Goal: Information Seeking & Learning: Learn about a topic

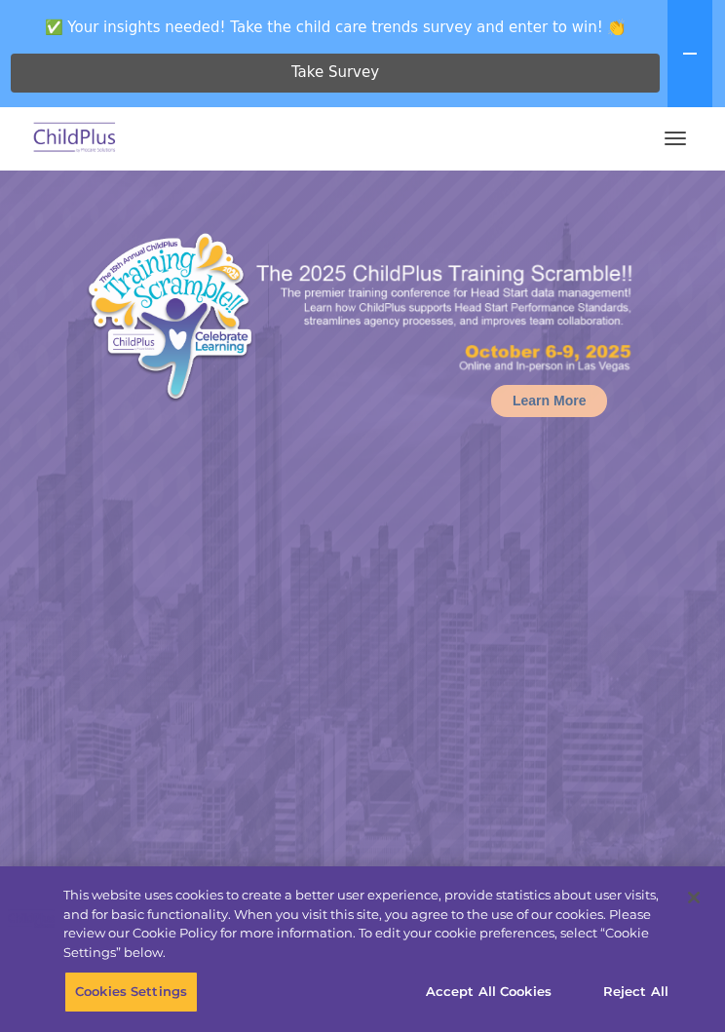
select select "MEDIUM"
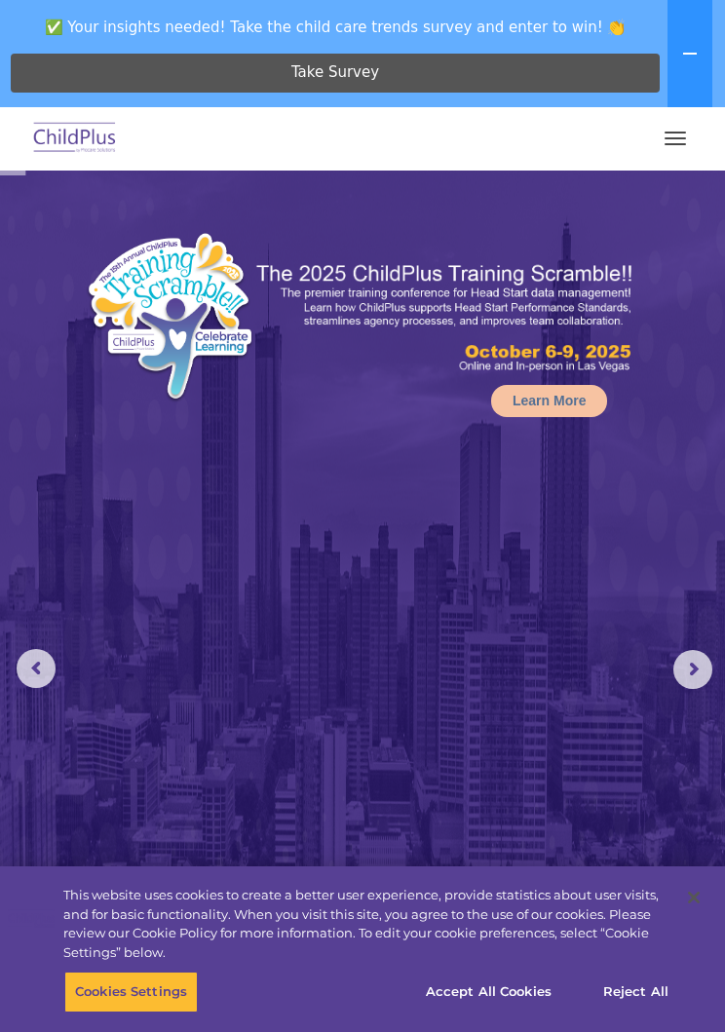
click at [666, 143] on span "button" at bounding box center [675, 144] width 21 height 2
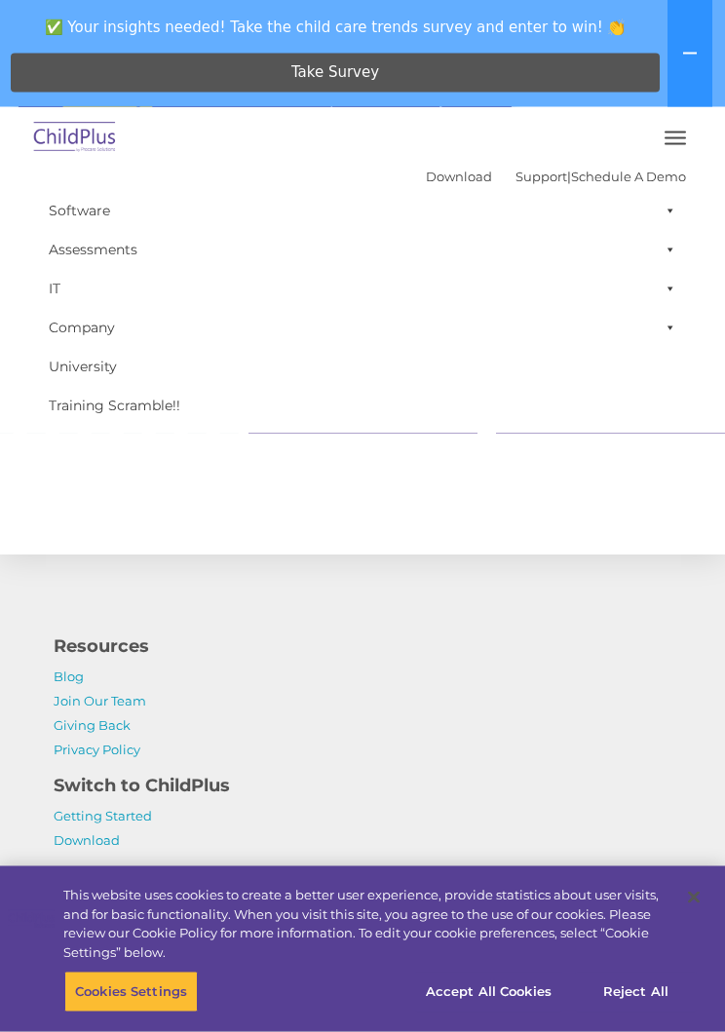
scroll to position [4083, 0]
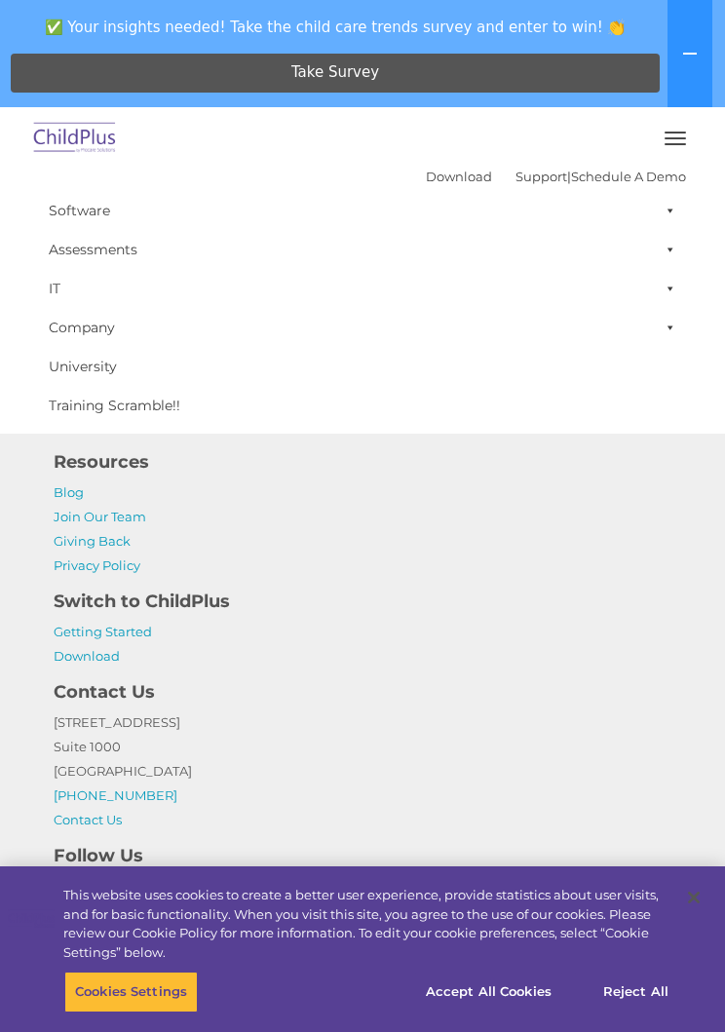
click at [675, 150] on button "button" at bounding box center [675, 138] width 41 height 31
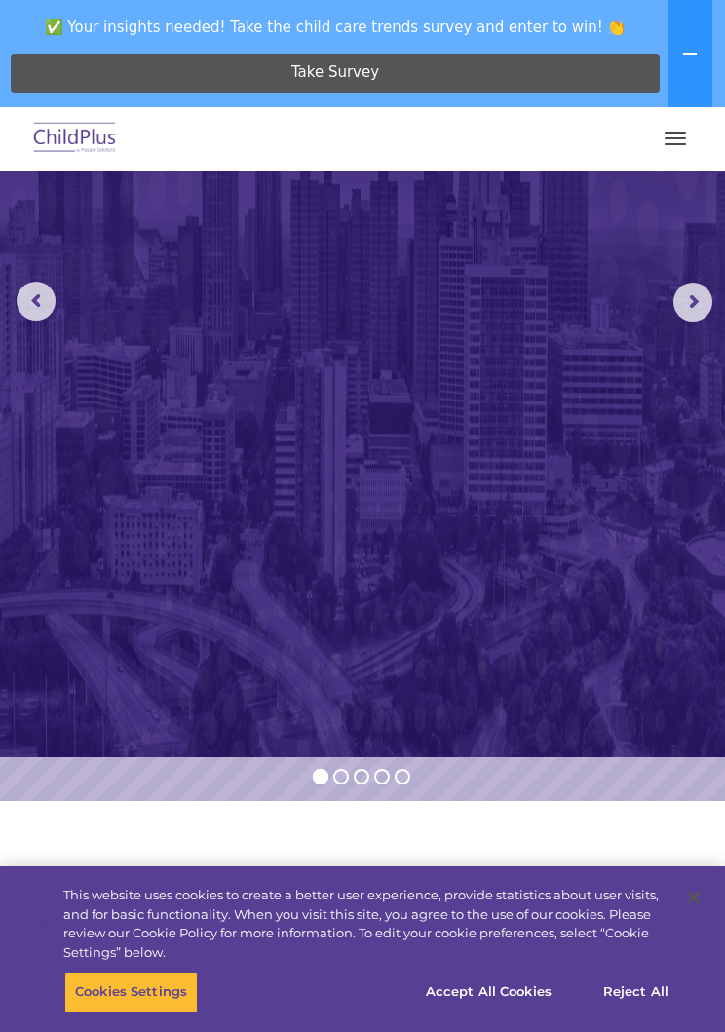
scroll to position [0, 0]
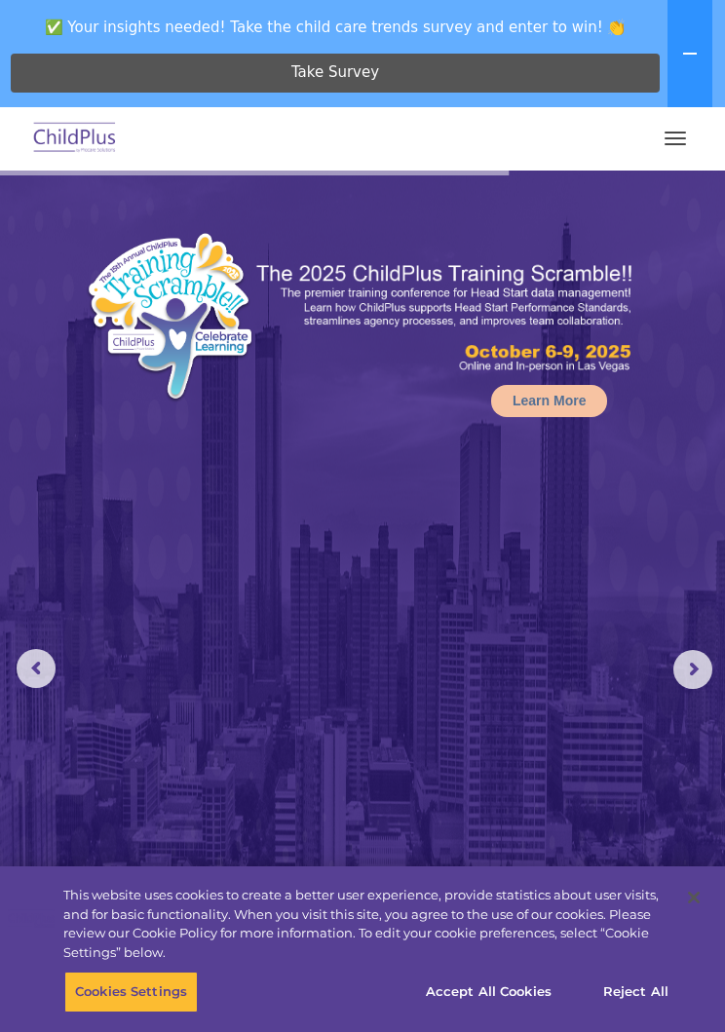
click at [79, 156] on img at bounding box center [75, 139] width 92 height 46
click at [80, 156] on img at bounding box center [75, 139] width 92 height 46
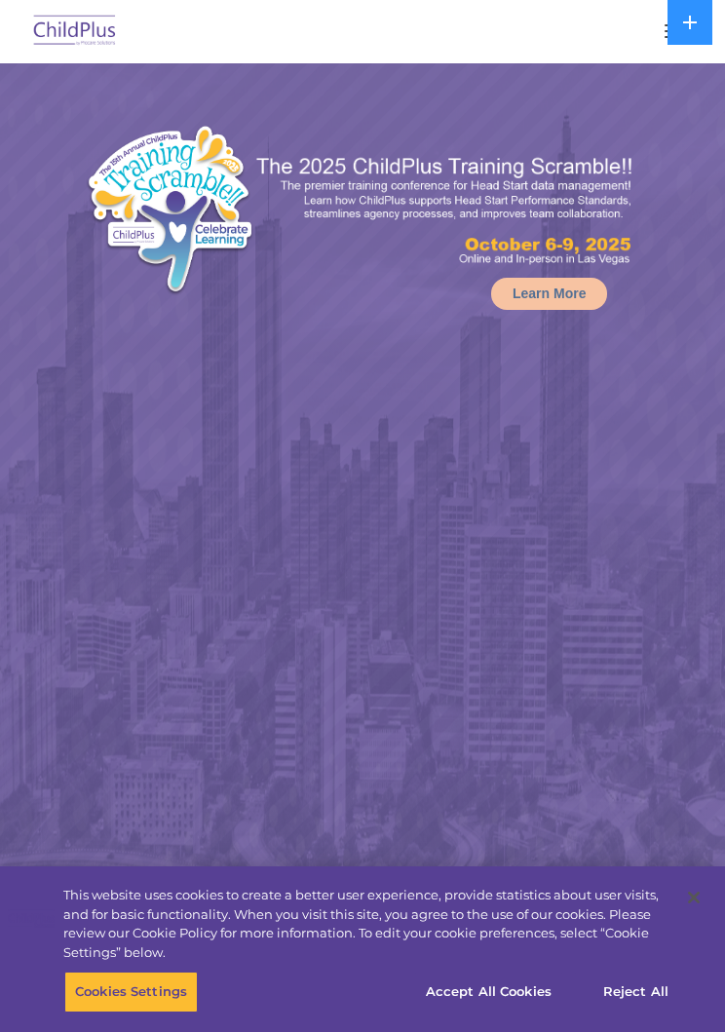
select select "MEDIUM"
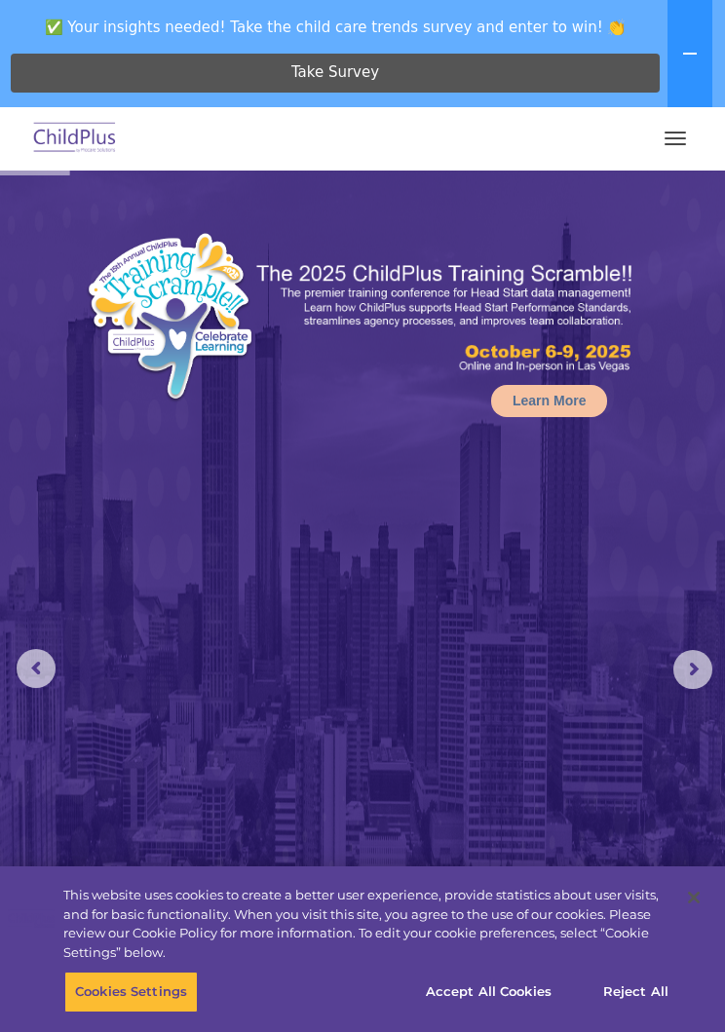
click at [709, 60] on button at bounding box center [690, 53] width 45 height 107
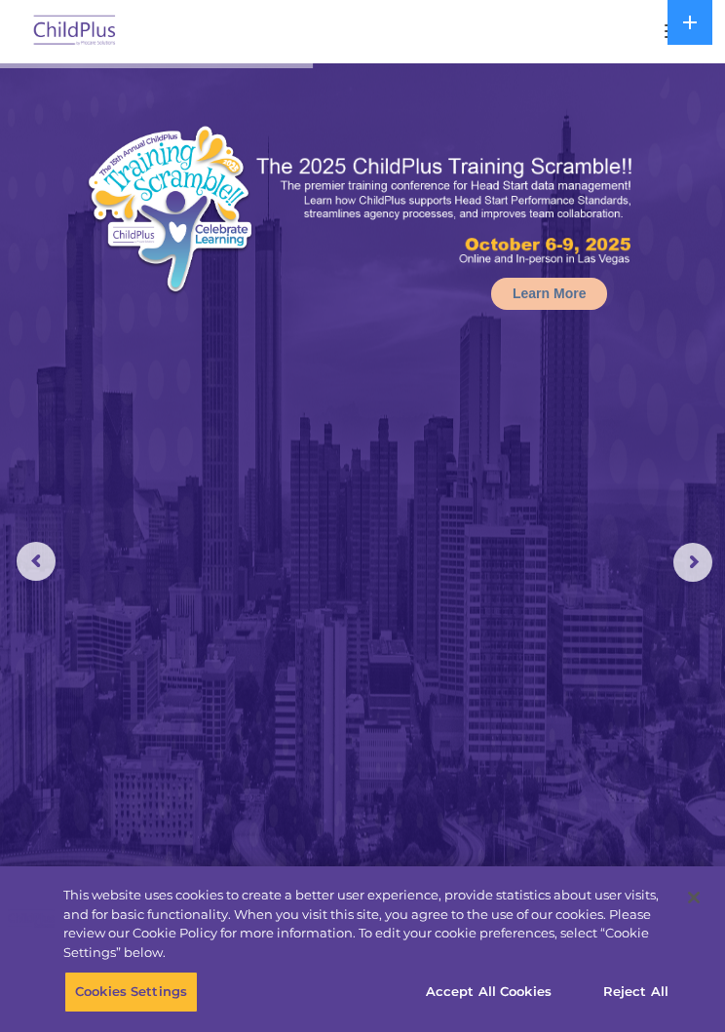
click at [674, 34] on button at bounding box center [690, 22] width 45 height 45
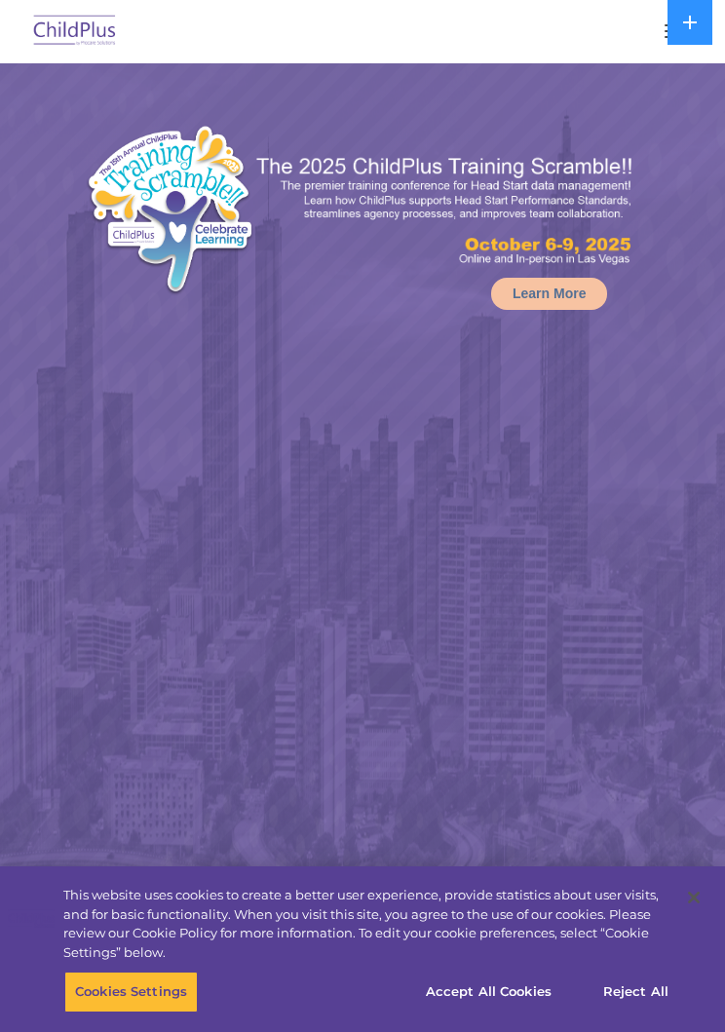
select select "MEDIUM"
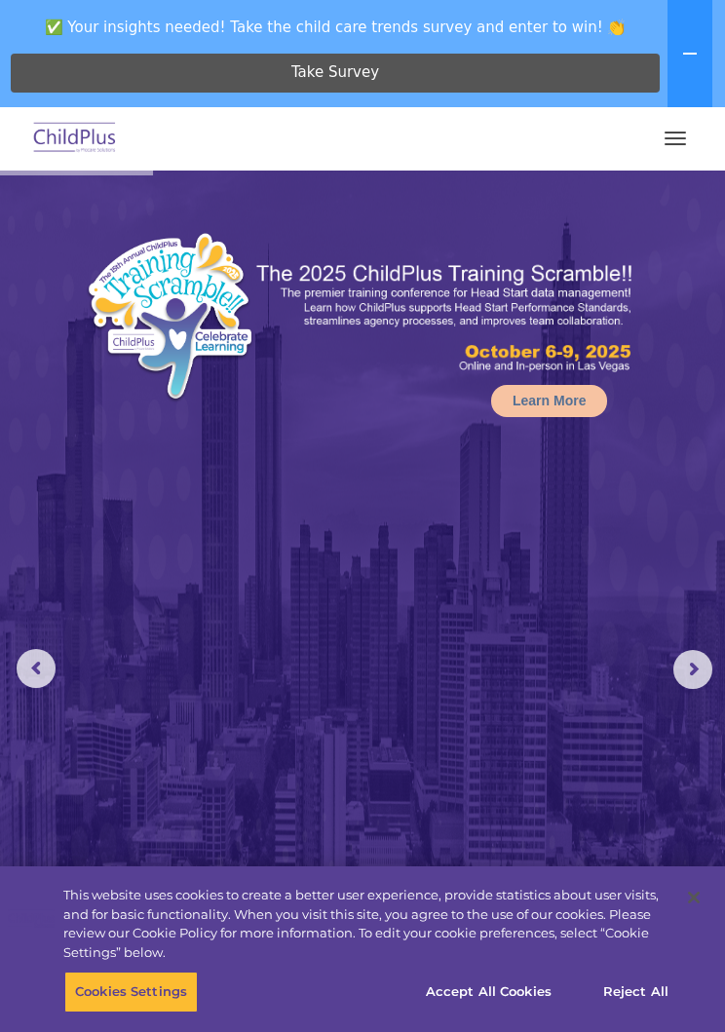
click at [39, 679] on rs-arrow at bounding box center [36, 668] width 39 height 39
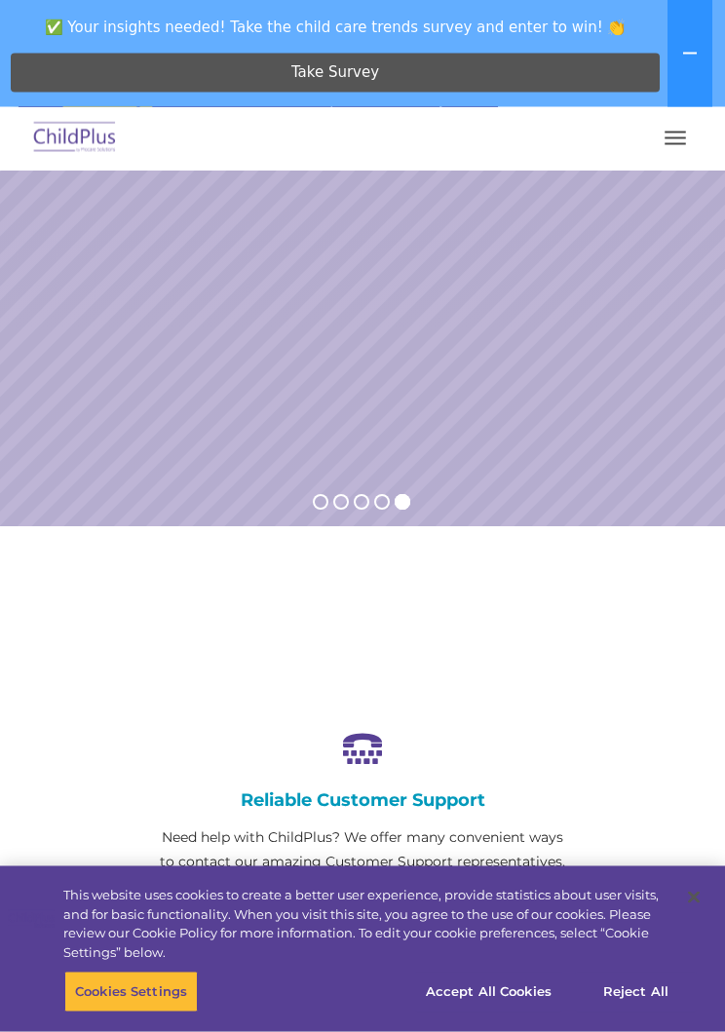
scroll to position [642, 0]
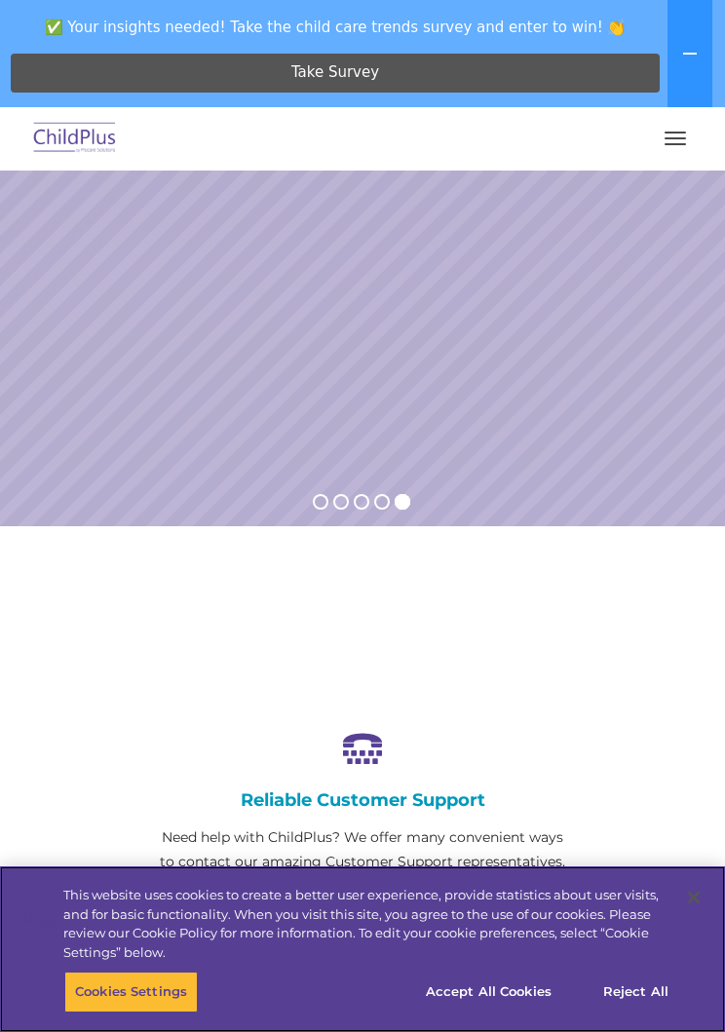
click at [512, 1013] on button "Accept All Cookies" at bounding box center [488, 992] width 147 height 41
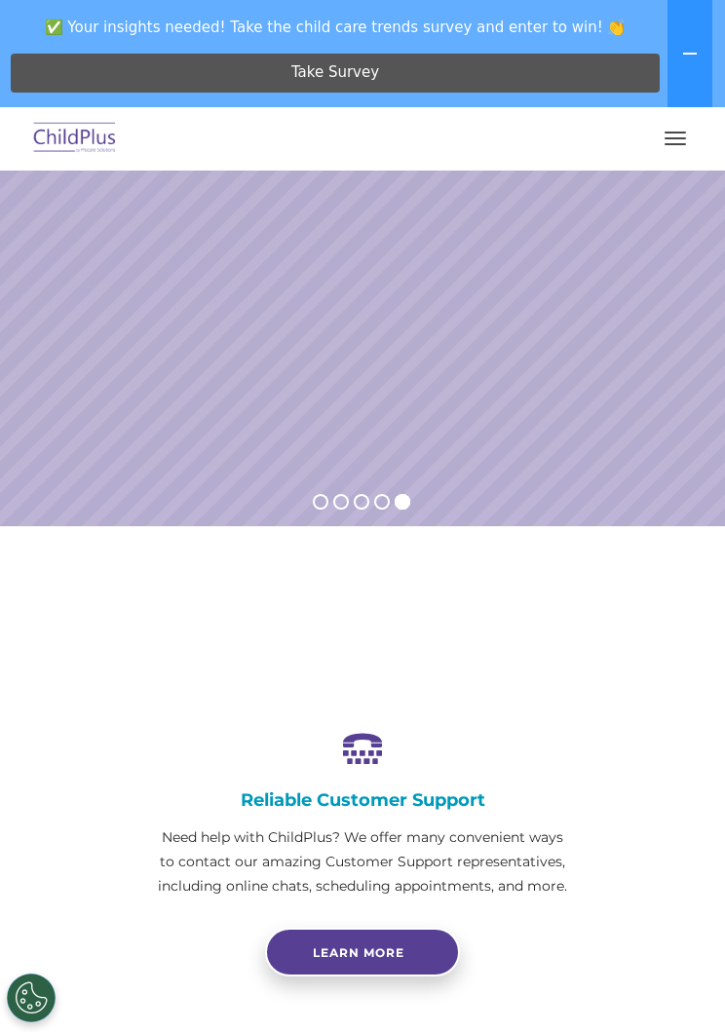
click at [501, 1013] on button "Accept All Cookies" at bounding box center [488, 992] width 147 height 41
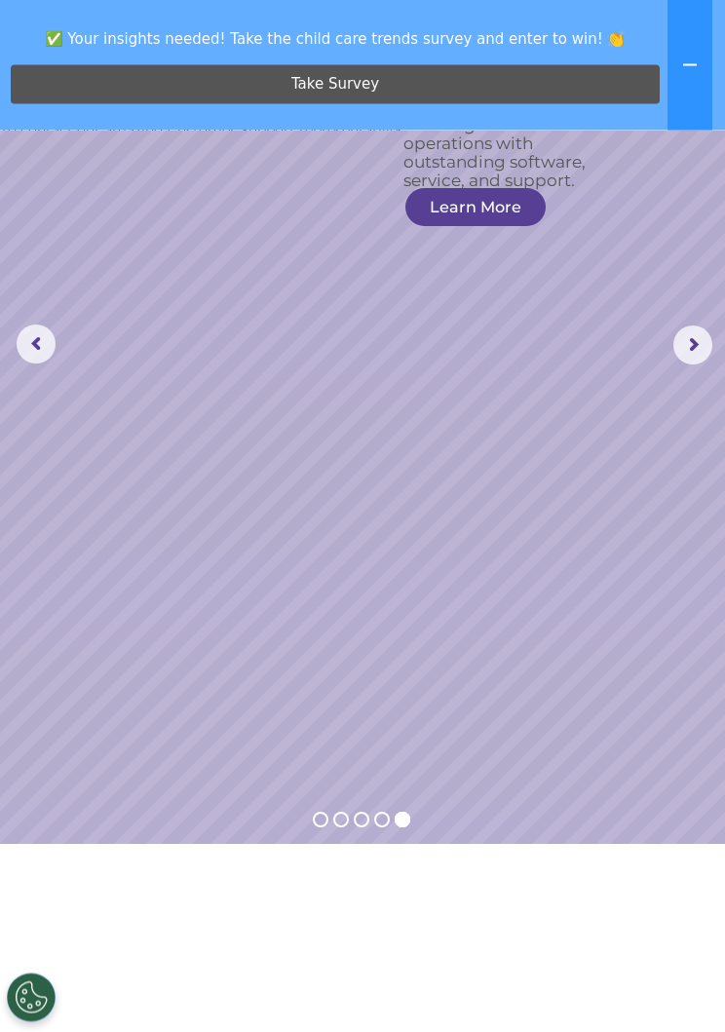
scroll to position [0, 0]
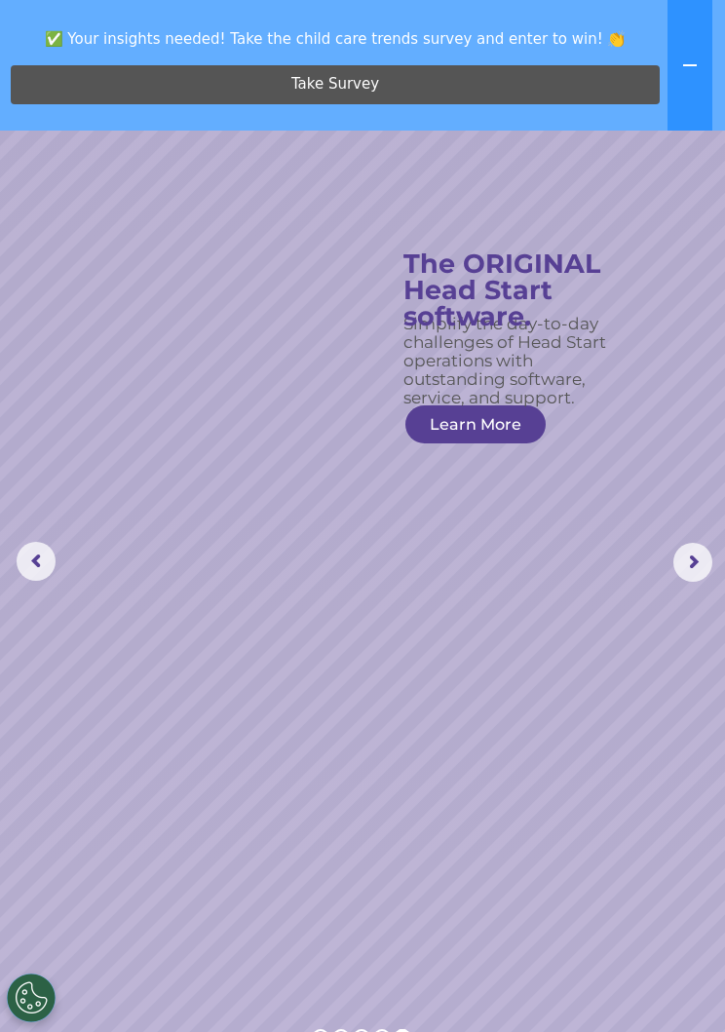
click at [503, 86] on link "Take Survey" at bounding box center [335, 84] width 649 height 39
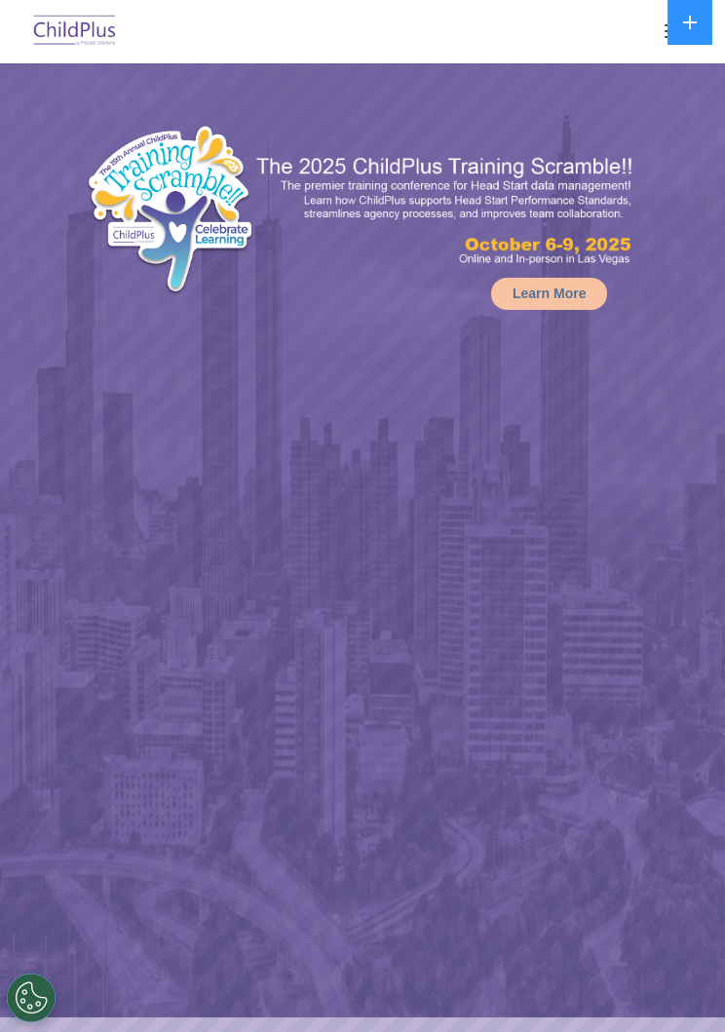
select select "MEDIUM"
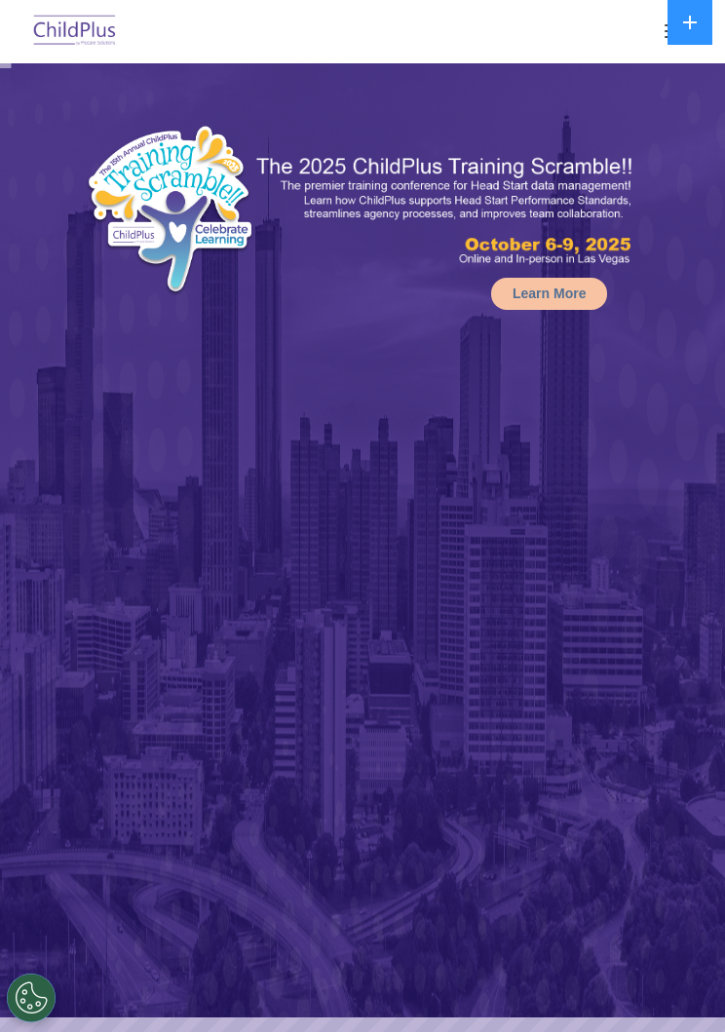
click at [683, 28] on icon at bounding box center [690, 23] width 16 height 16
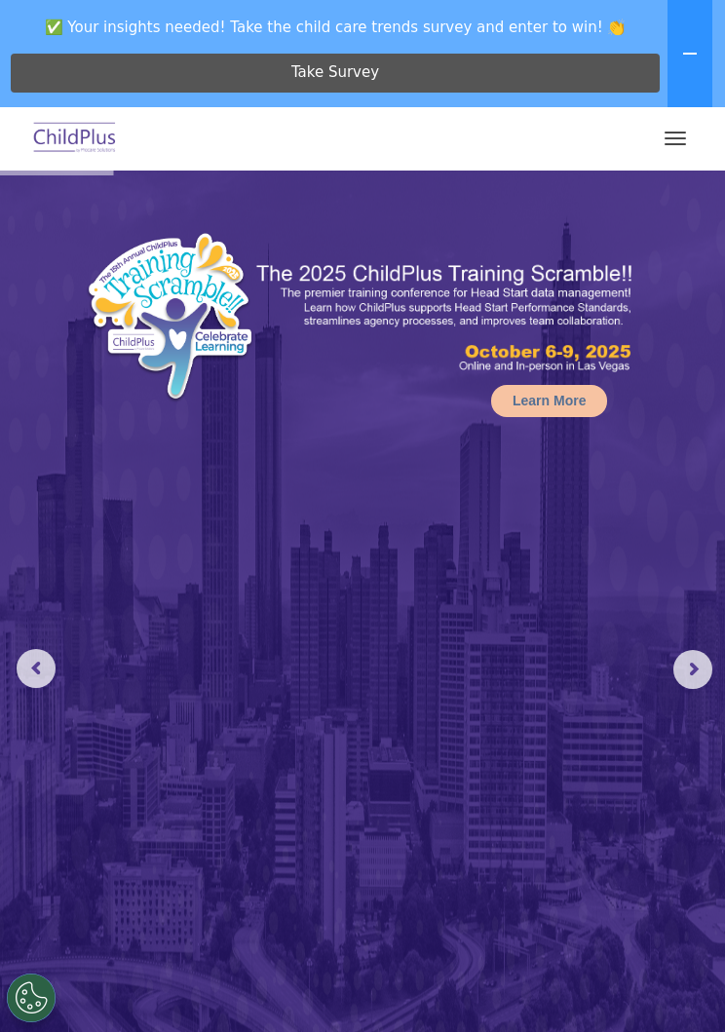
click at [659, 147] on button "button" at bounding box center [675, 138] width 41 height 31
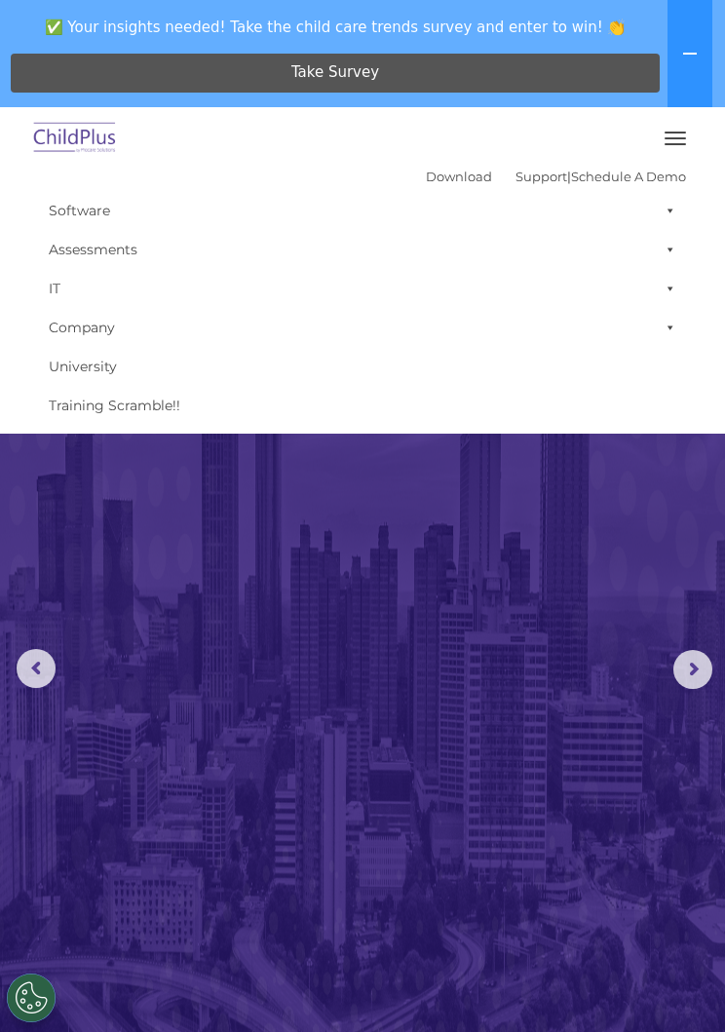
click at [675, 216] on span at bounding box center [666, 210] width 19 height 39
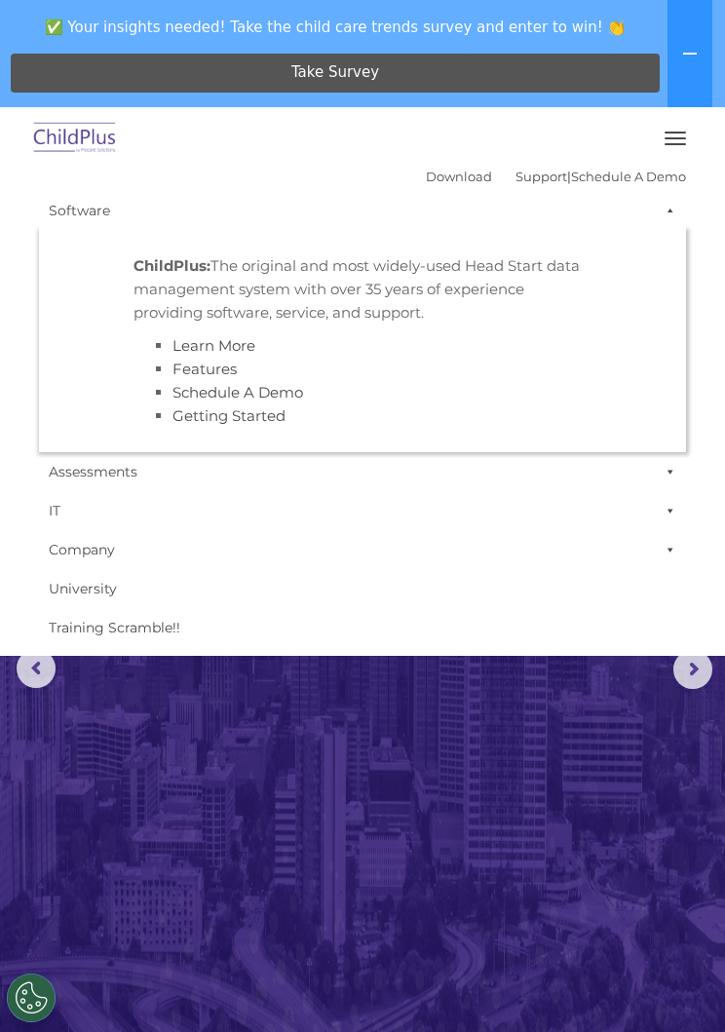
click at [659, 222] on span at bounding box center [666, 210] width 19 height 39
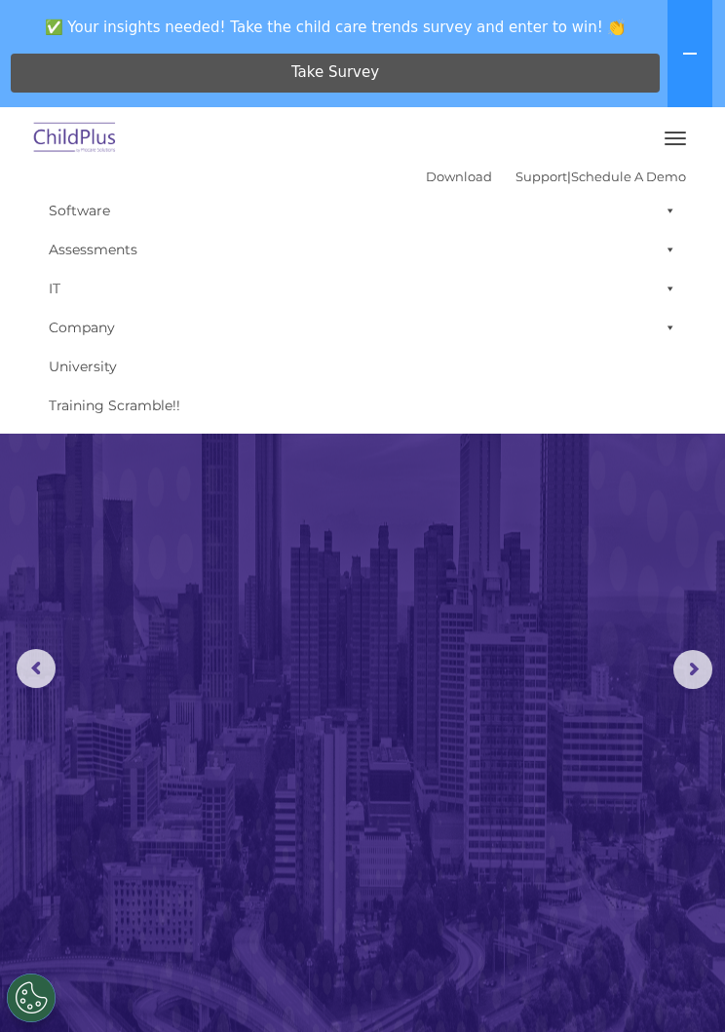
click at [691, 58] on icon at bounding box center [690, 54] width 16 height 16
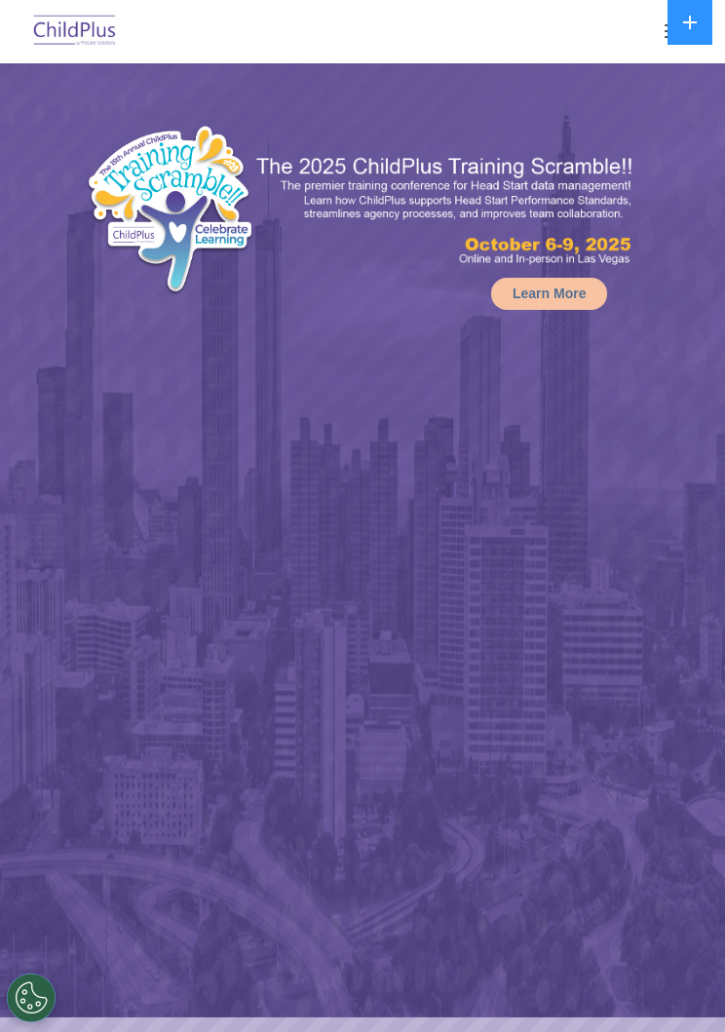
select select "MEDIUM"
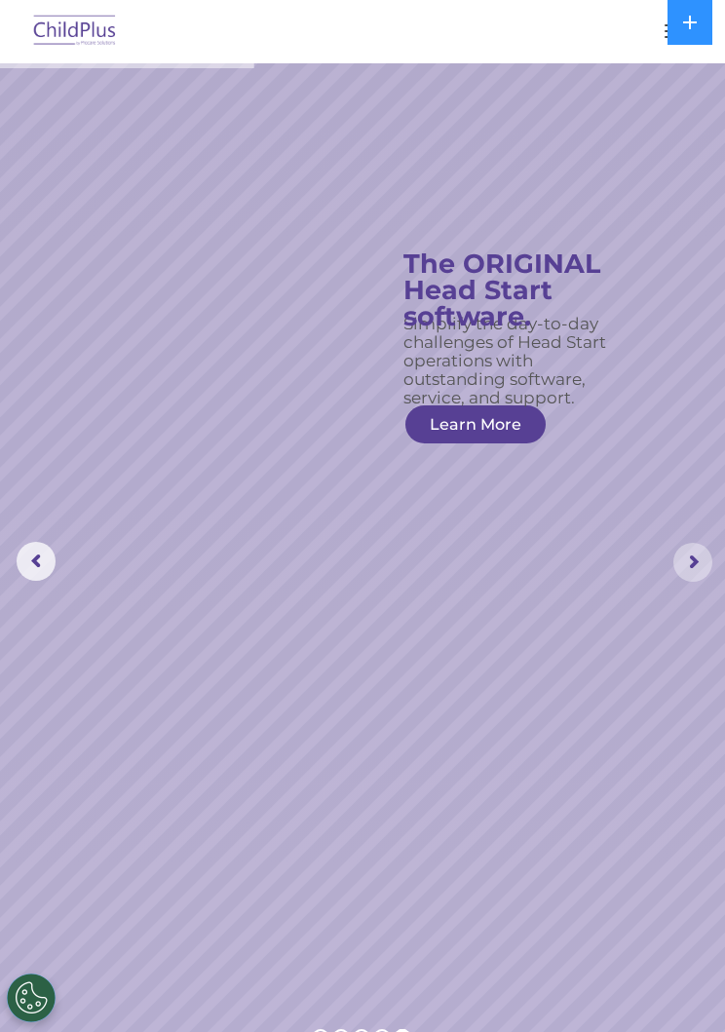
click at [695, 562] on rs-arrow at bounding box center [693, 562] width 39 height 39
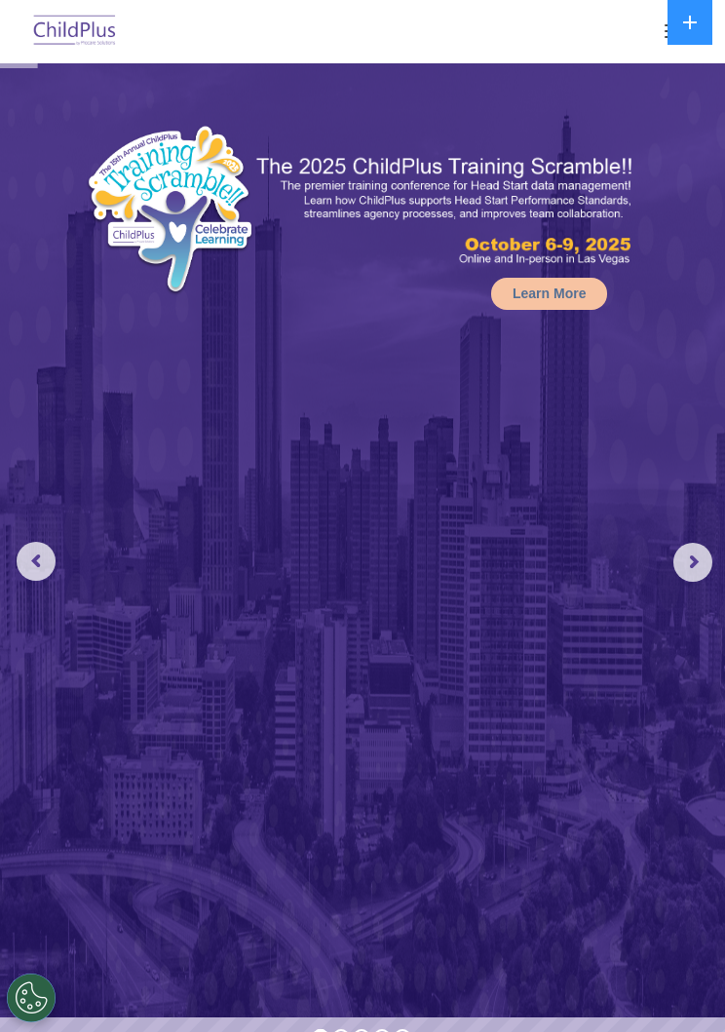
click at [674, 13] on button at bounding box center [690, 22] width 45 height 45
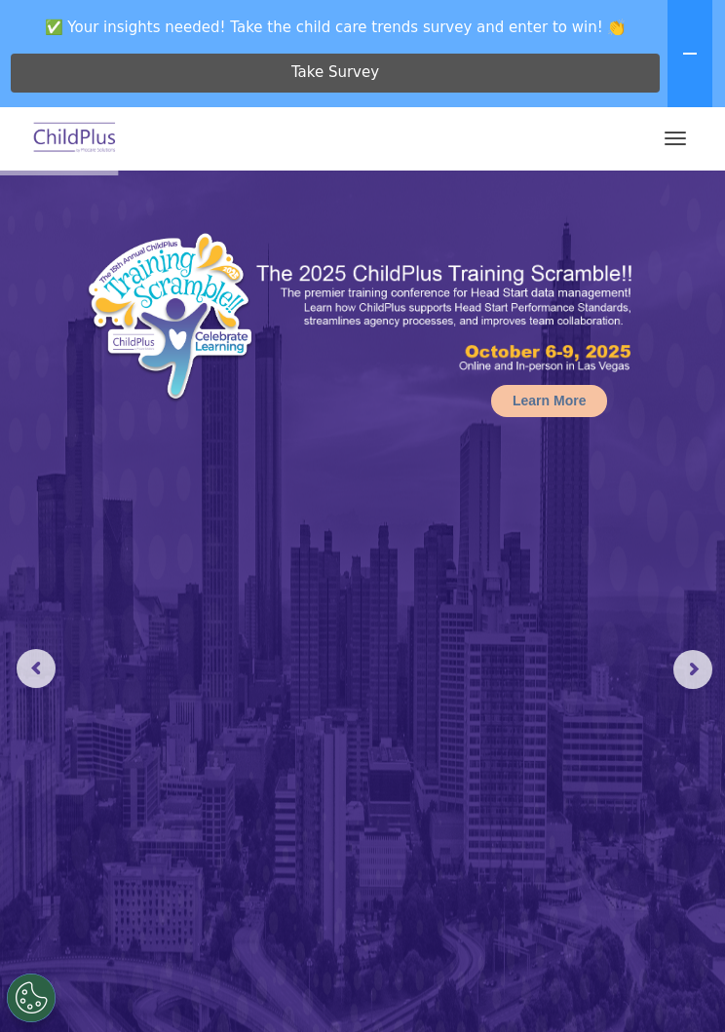
click at [682, 137] on span "button" at bounding box center [675, 138] width 21 height 2
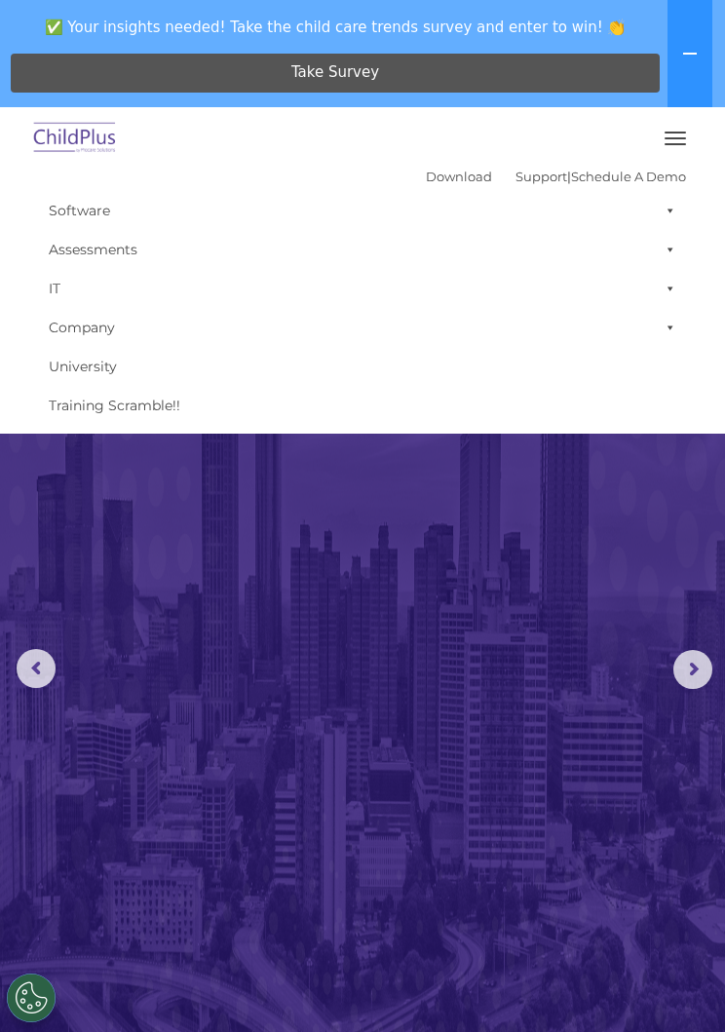
click at [651, 359] on link "University" at bounding box center [362, 366] width 647 height 39
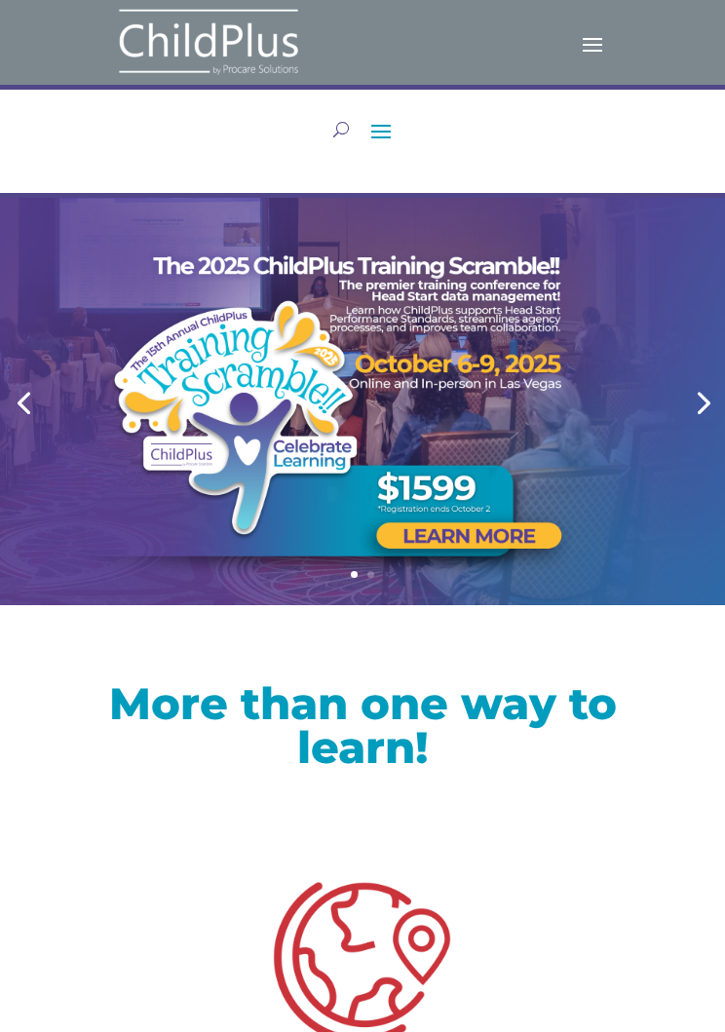
click at [387, 145] on span at bounding box center [381, 130] width 31 height 31
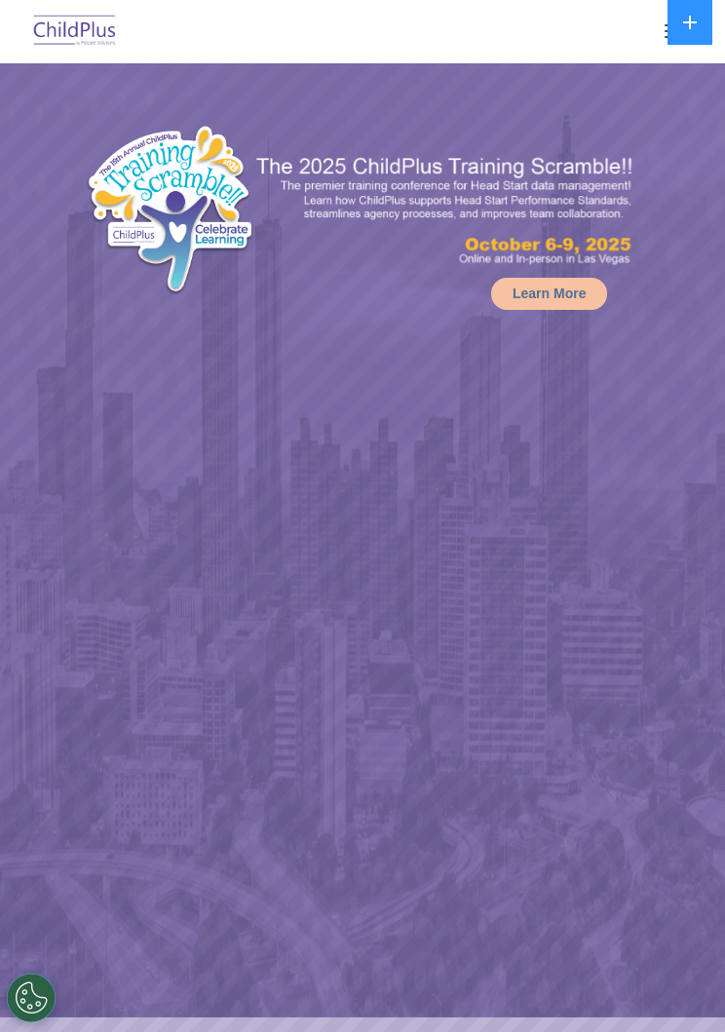
select select "MEDIUM"
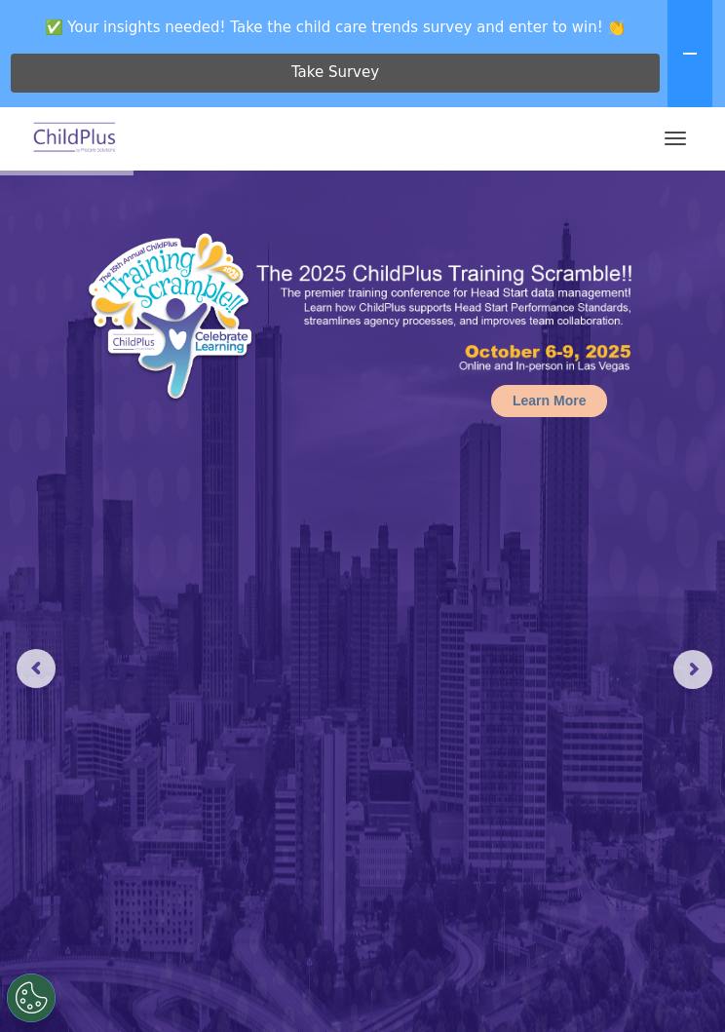
click at [673, 147] on button "button" at bounding box center [675, 138] width 41 height 31
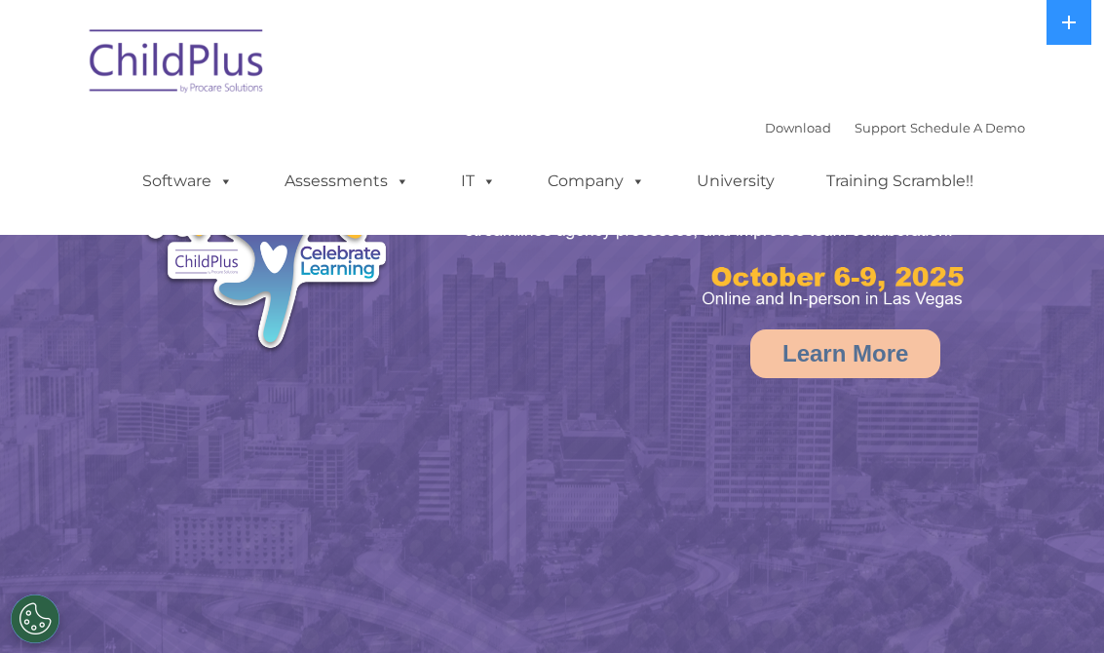
select select "MEDIUM"
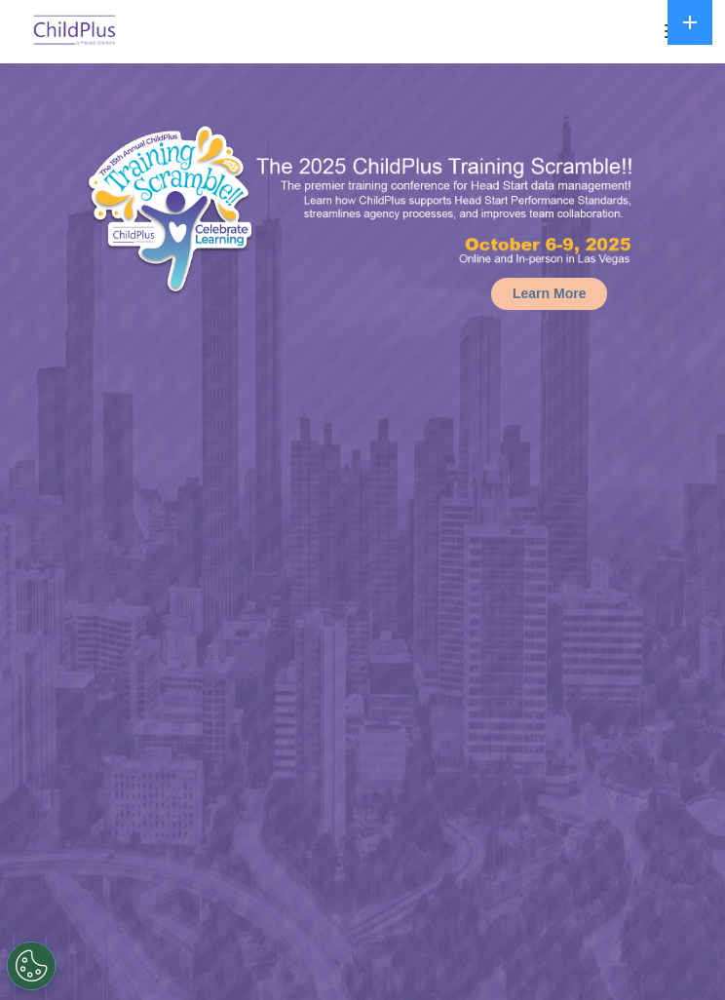
select select "MEDIUM"
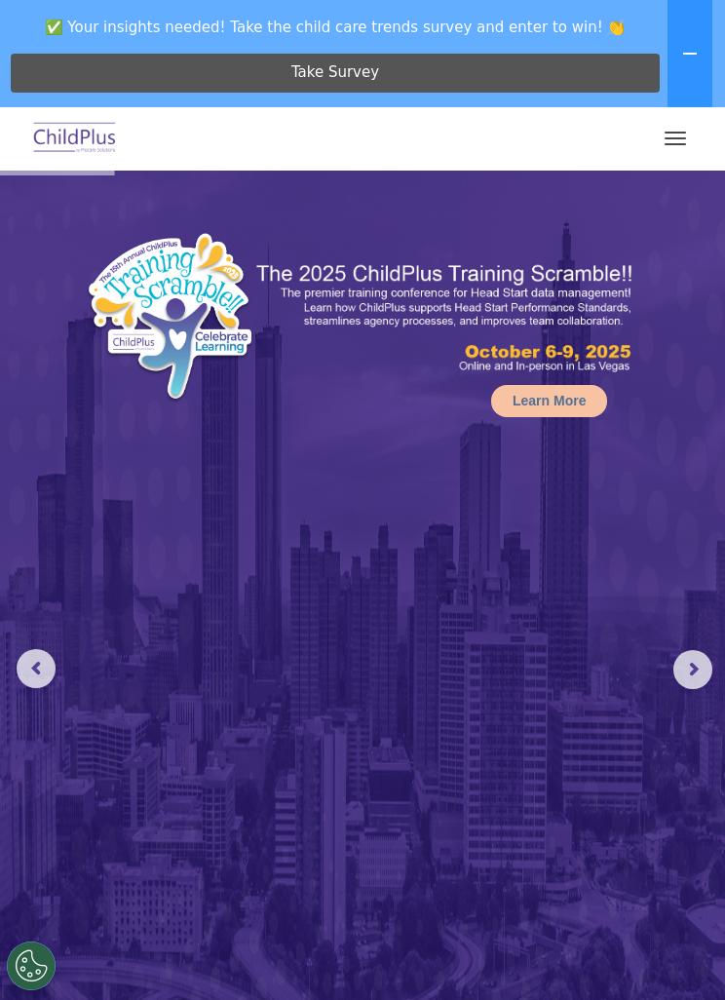
click at [673, 141] on button "button" at bounding box center [675, 138] width 41 height 31
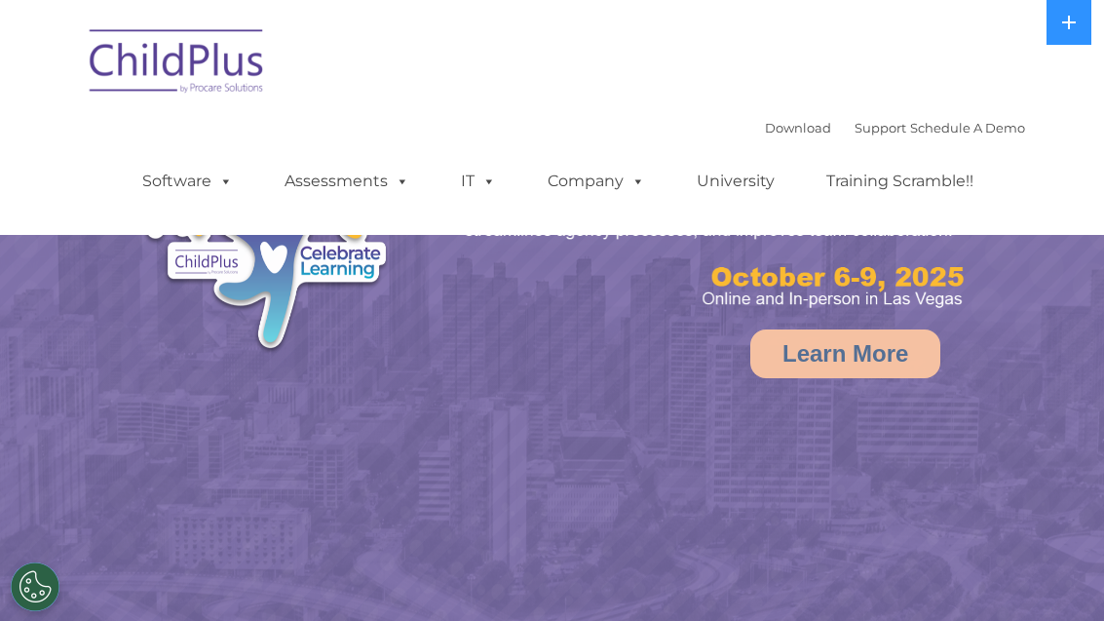
select select "MEDIUM"
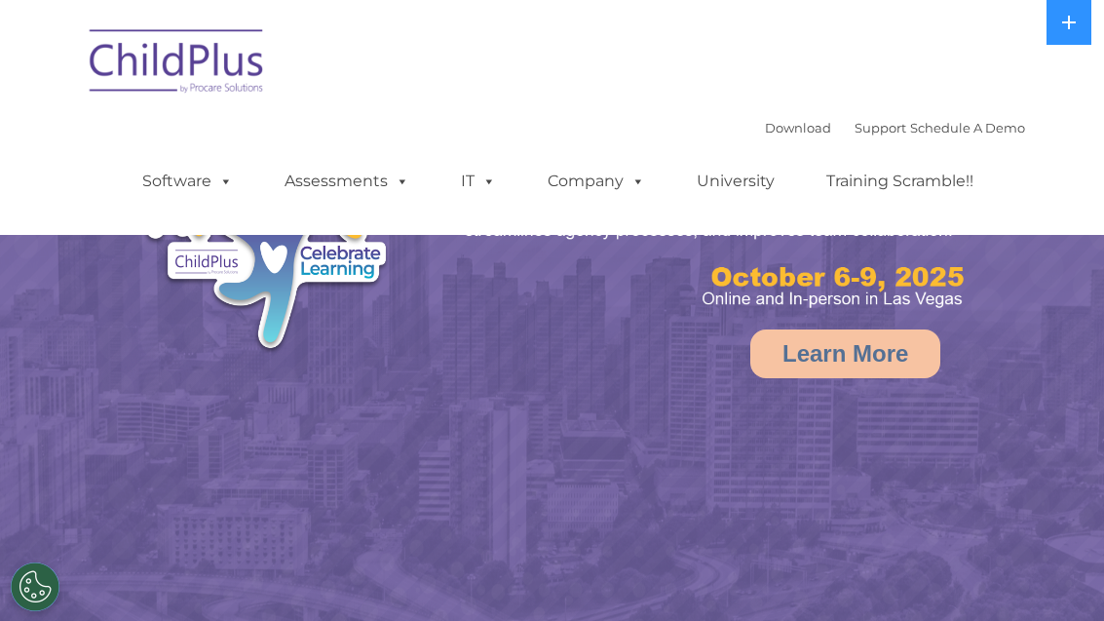
select select "MEDIUM"
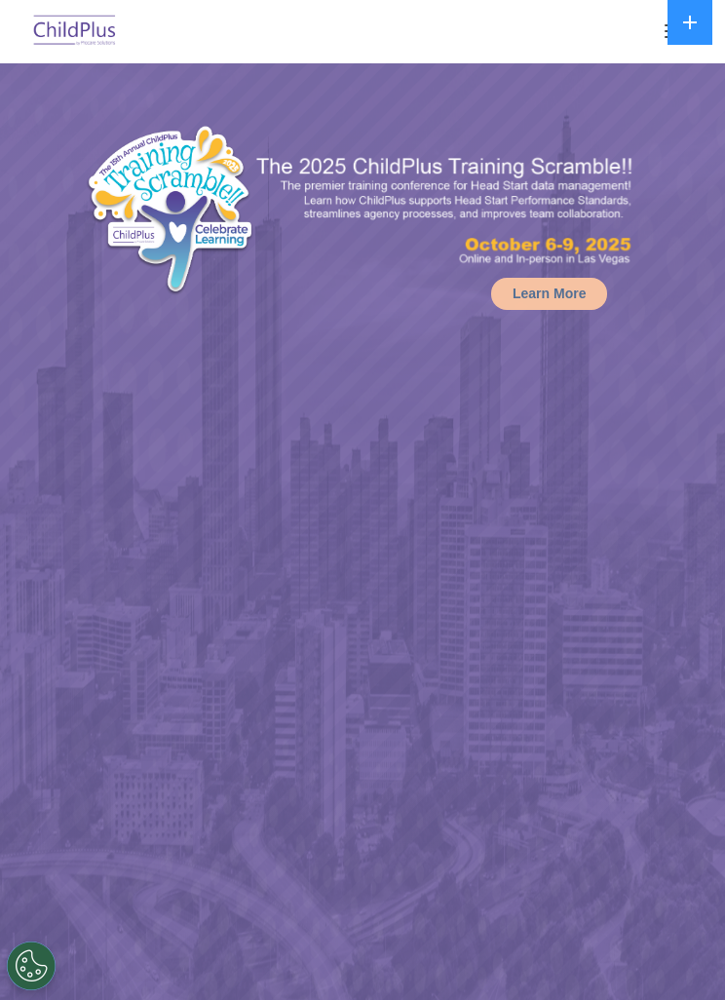
select select "MEDIUM"
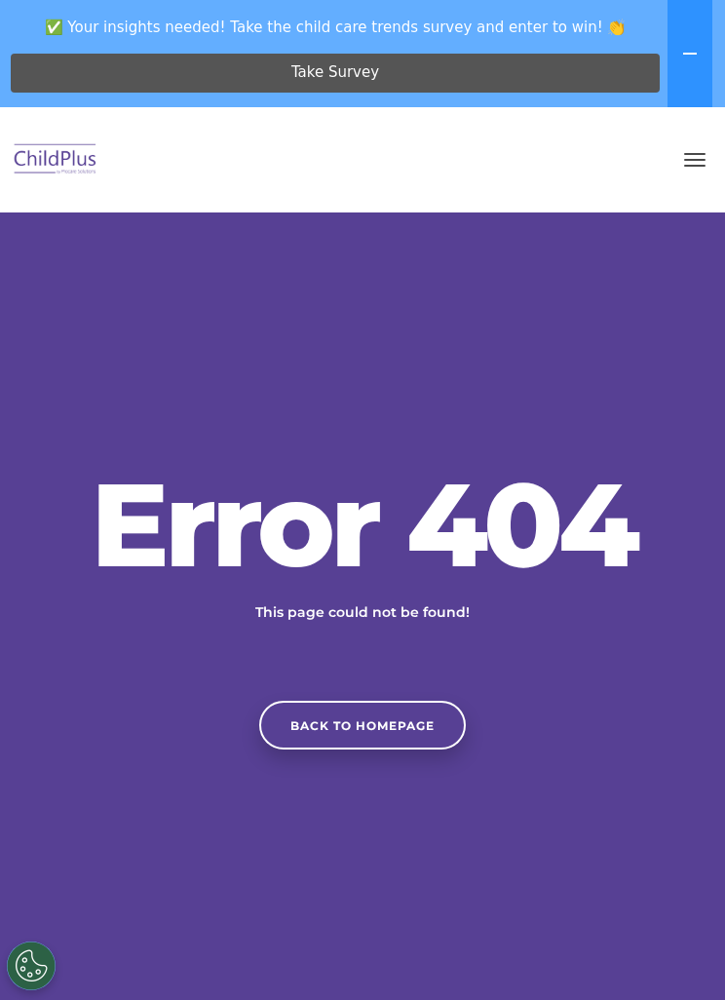
click at [387, 750] on link "Back to homepage" at bounding box center [362, 725] width 207 height 49
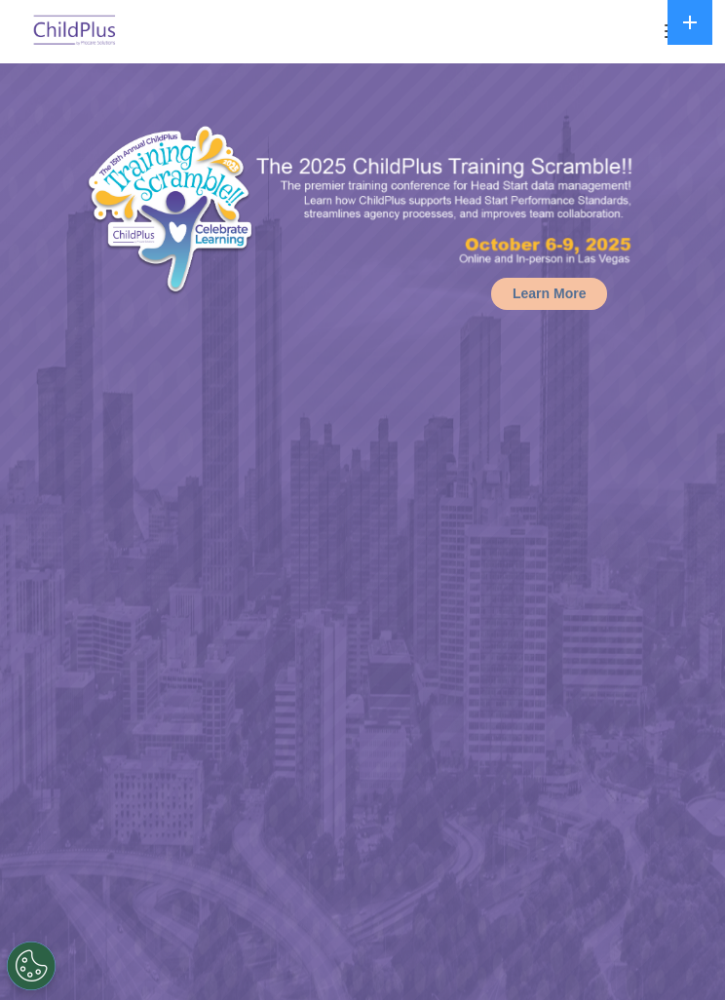
select select "MEDIUM"
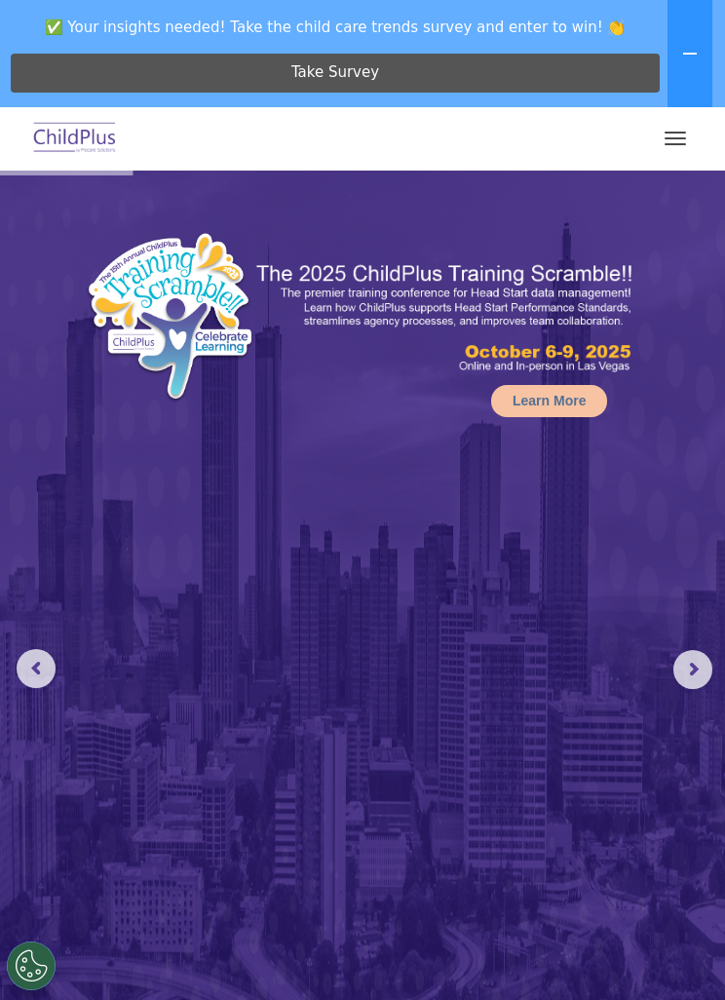
click at [670, 151] on button "button" at bounding box center [675, 138] width 41 height 31
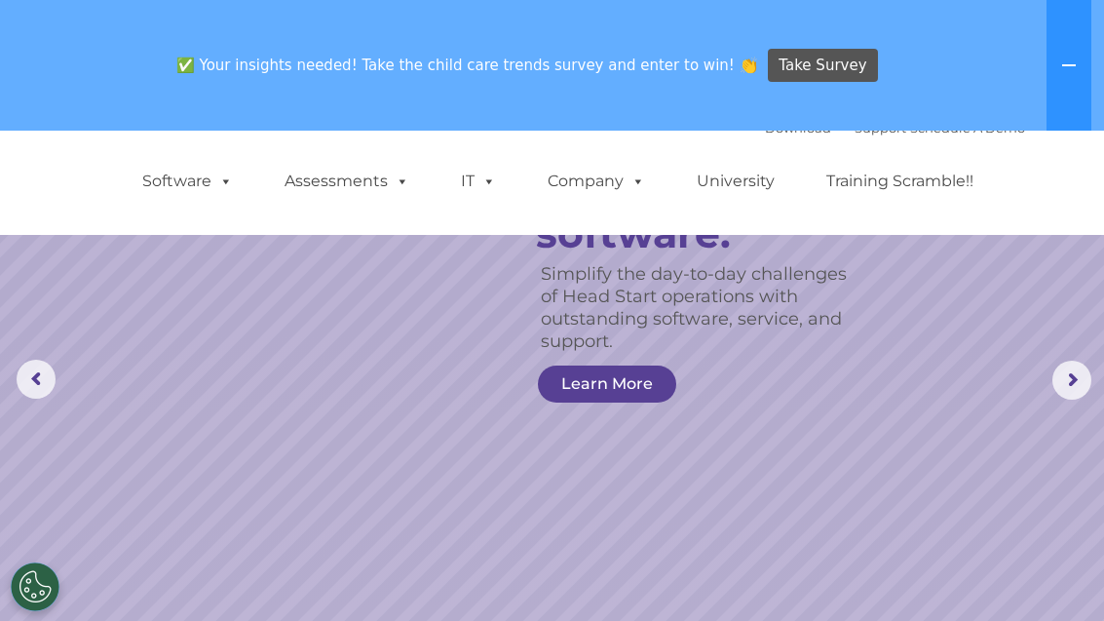
click at [724, 63] on icon at bounding box center [1070, 66] width 16 height 16
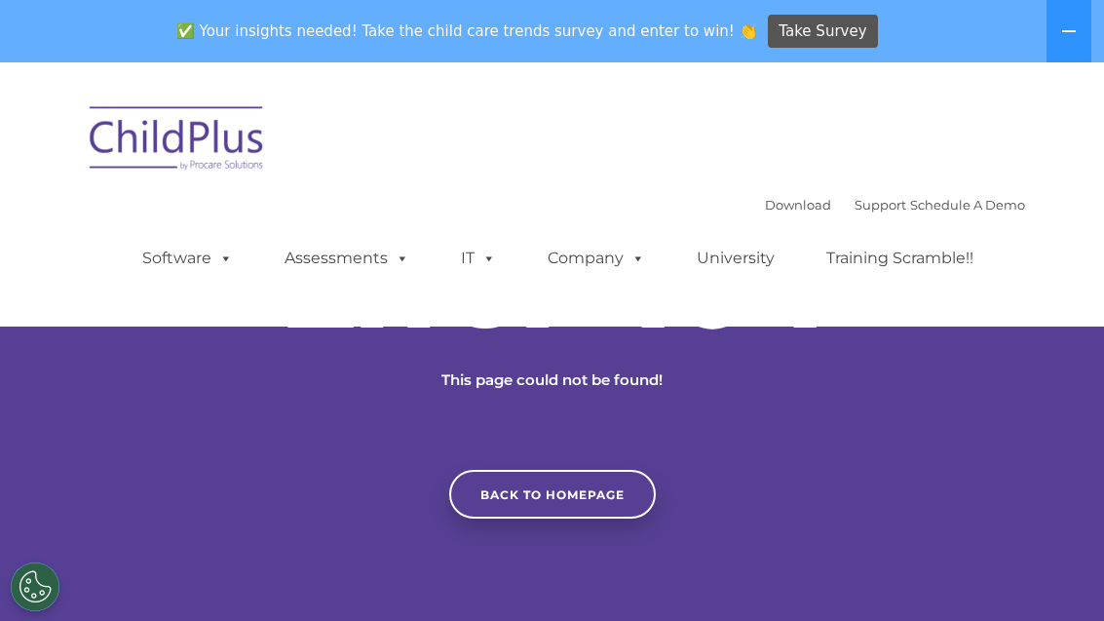
click at [826, 420] on div "Error 404 This page could not be found! Back to homepage" at bounding box center [552, 372] width 1104 height 291
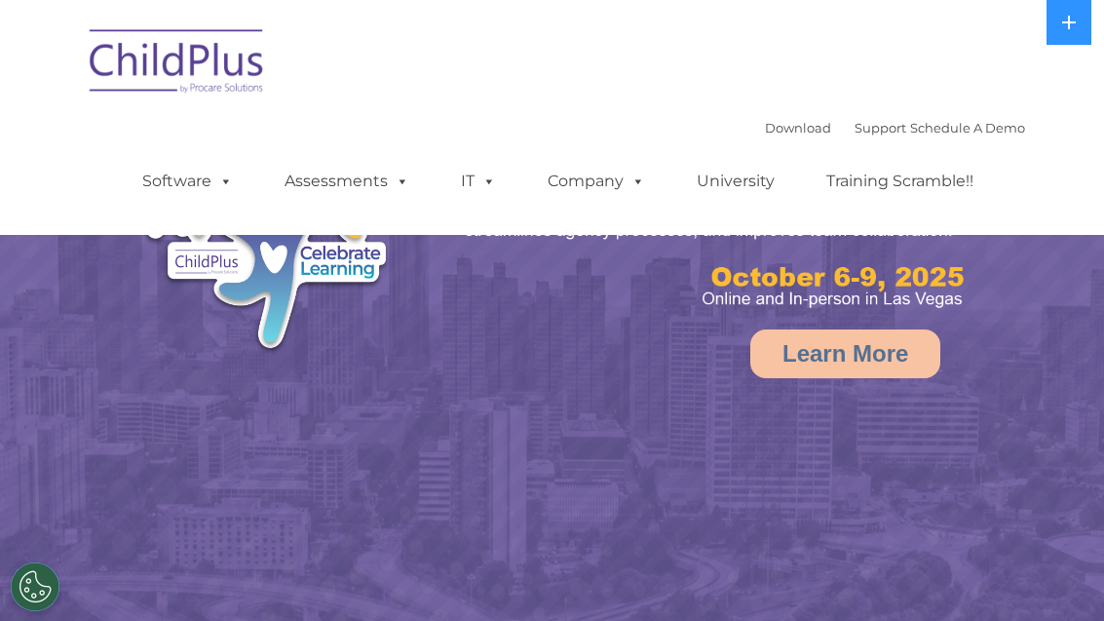
select select "MEDIUM"
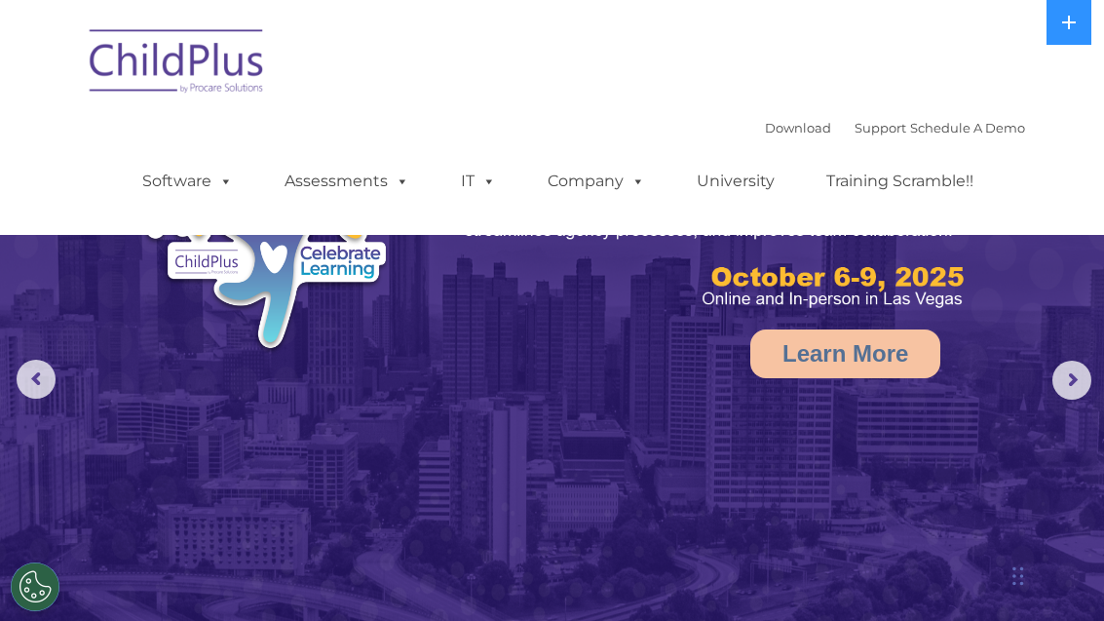
click at [140, 49] on img at bounding box center [177, 64] width 195 height 97
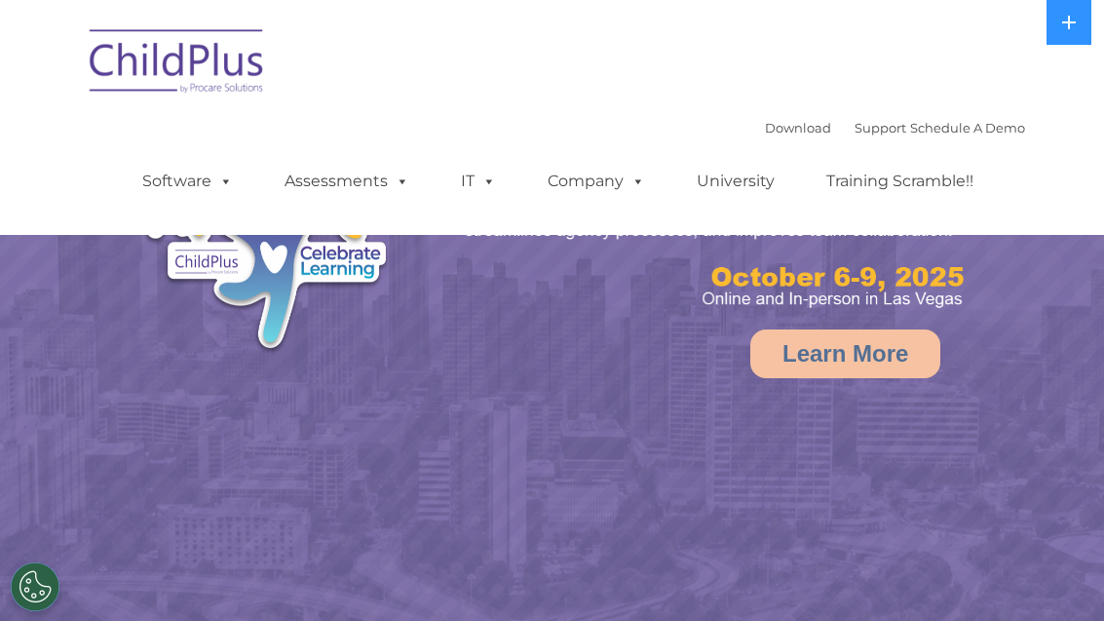
select select "MEDIUM"
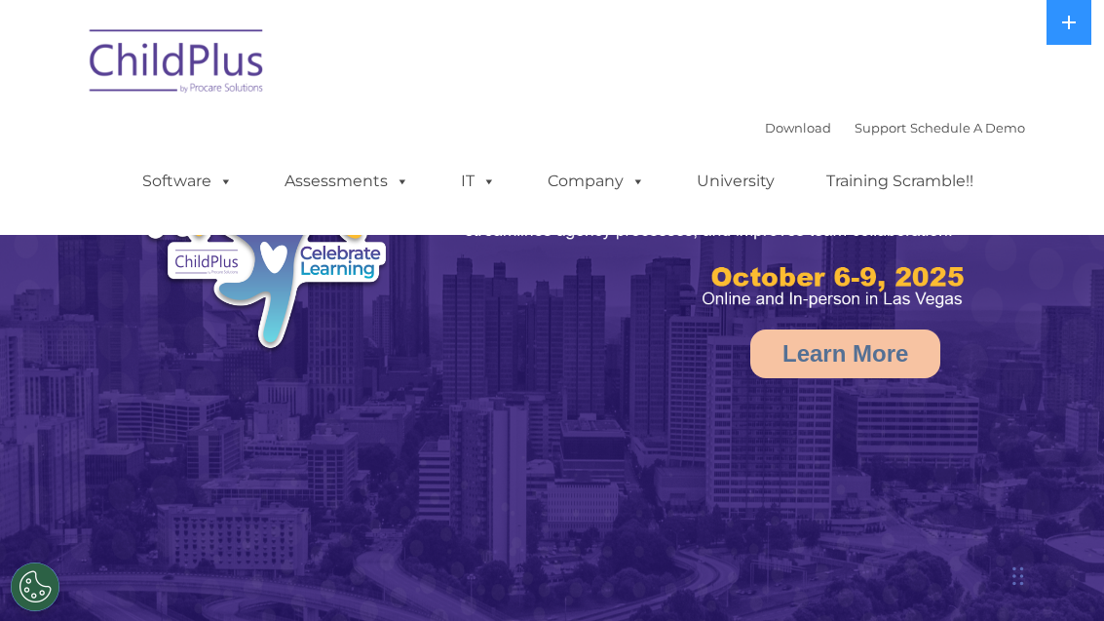
click at [185, 81] on img at bounding box center [177, 64] width 195 height 97
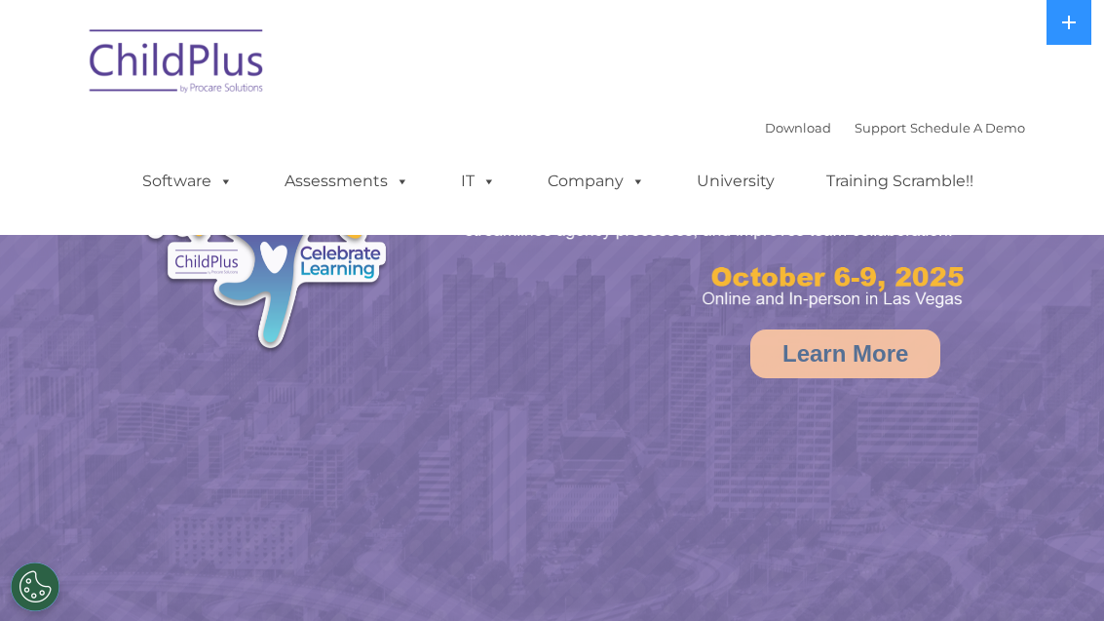
select select "MEDIUM"
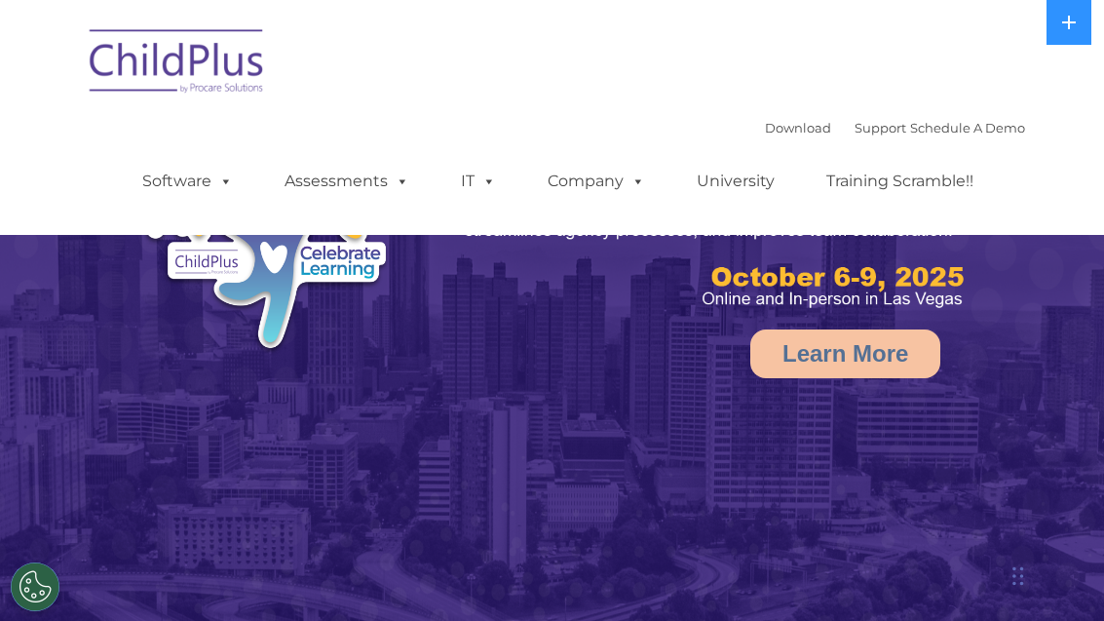
click at [1075, 17] on icon at bounding box center [1070, 23] width 16 height 16
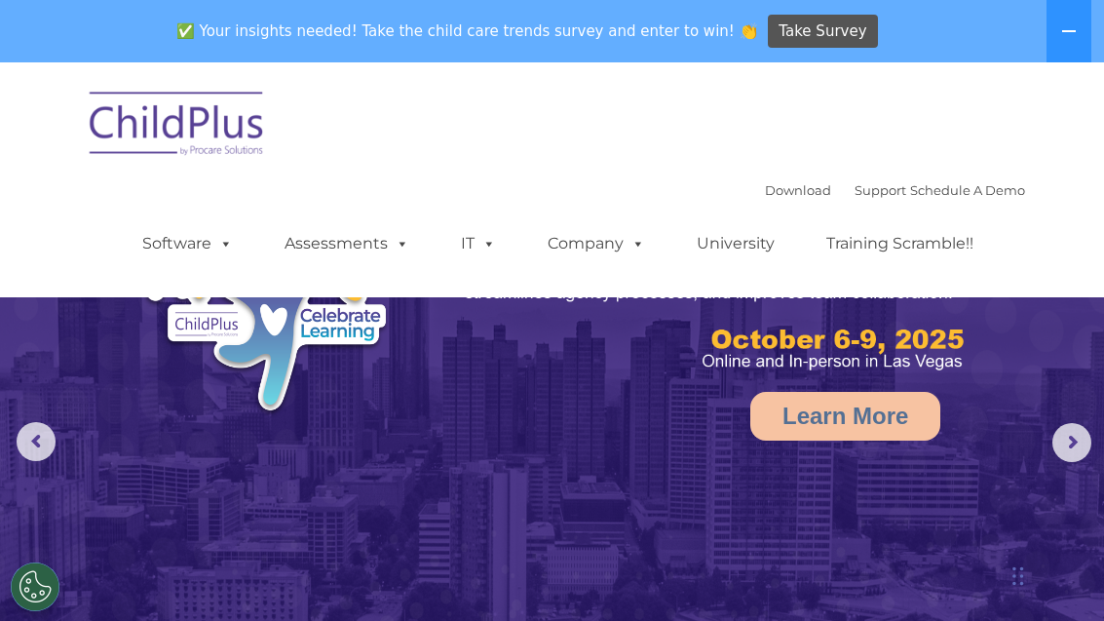
click at [1078, 26] on button at bounding box center [1069, 31] width 45 height 62
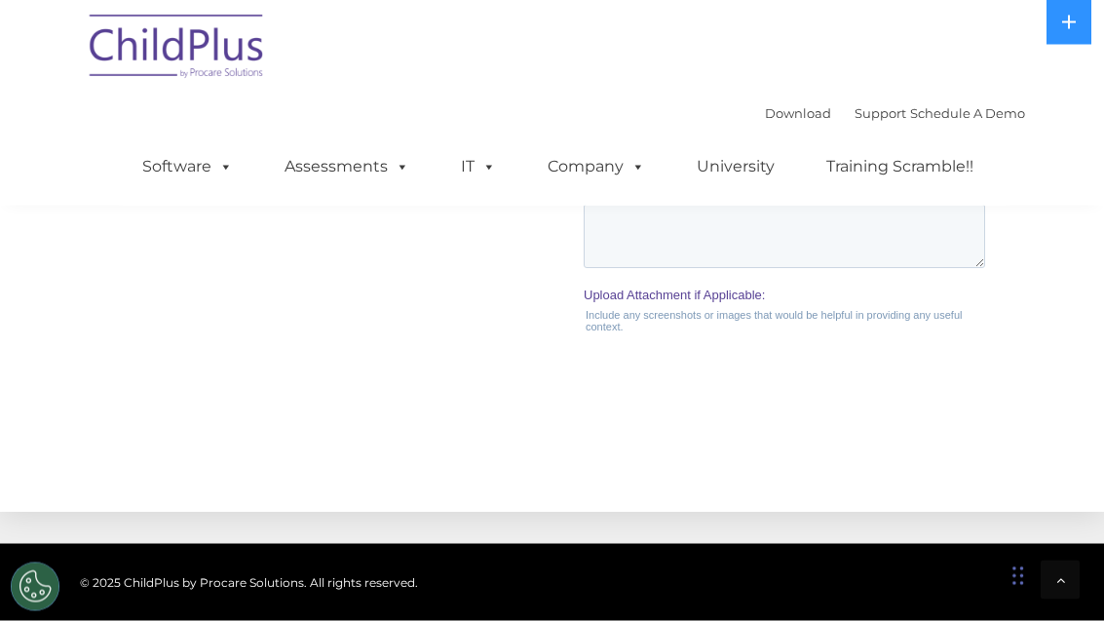
scroll to position [2378, 0]
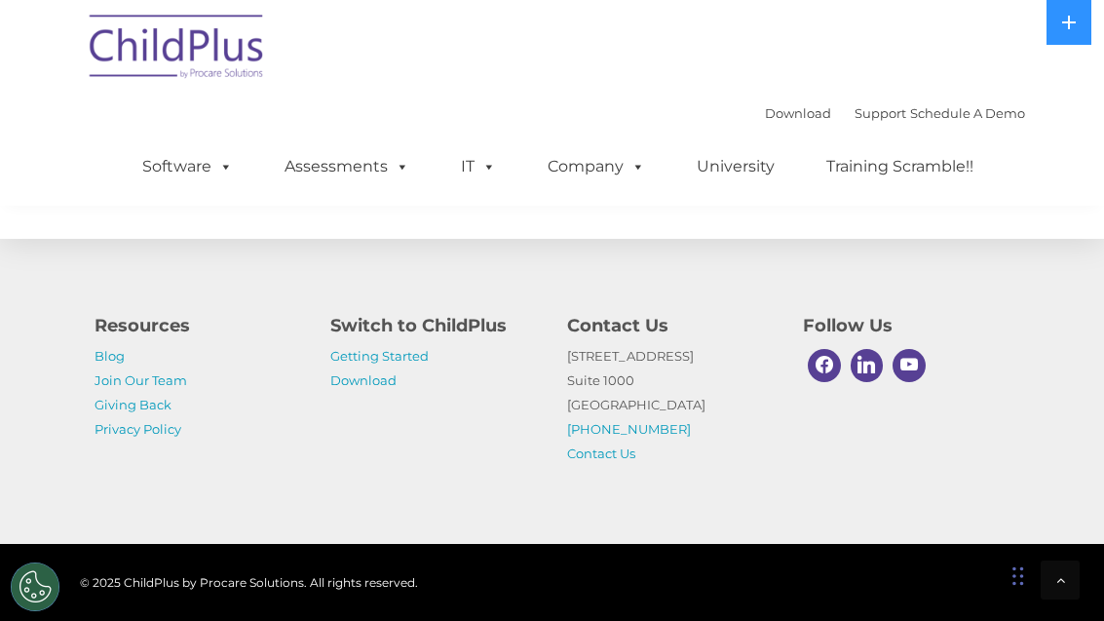
click at [341, 364] on link "Getting Started" at bounding box center [379, 356] width 98 height 16
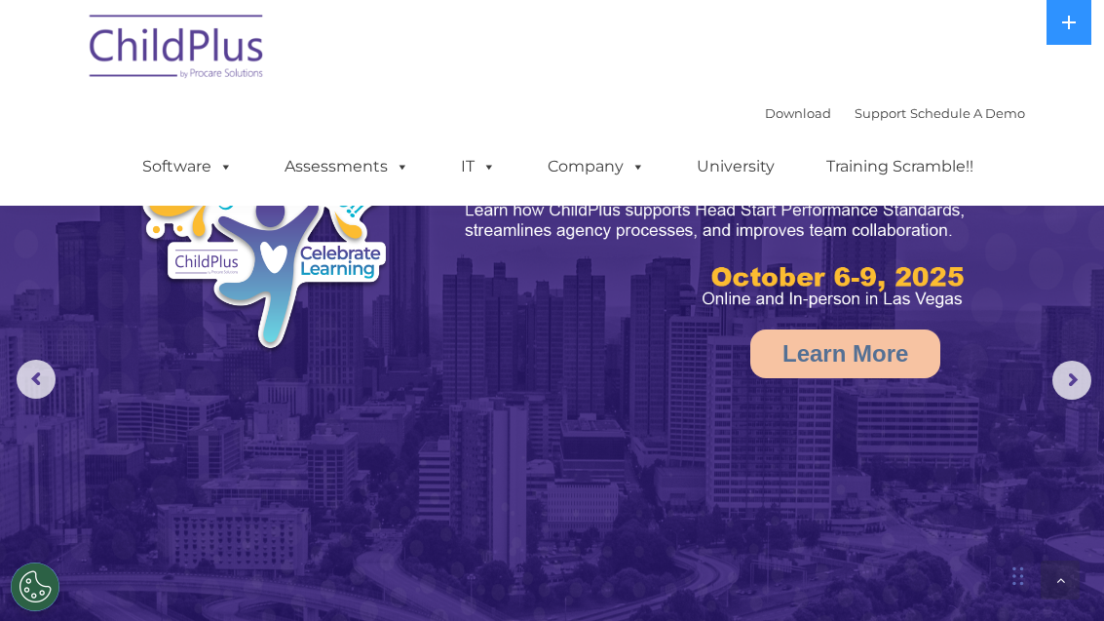
scroll to position [2441, 0]
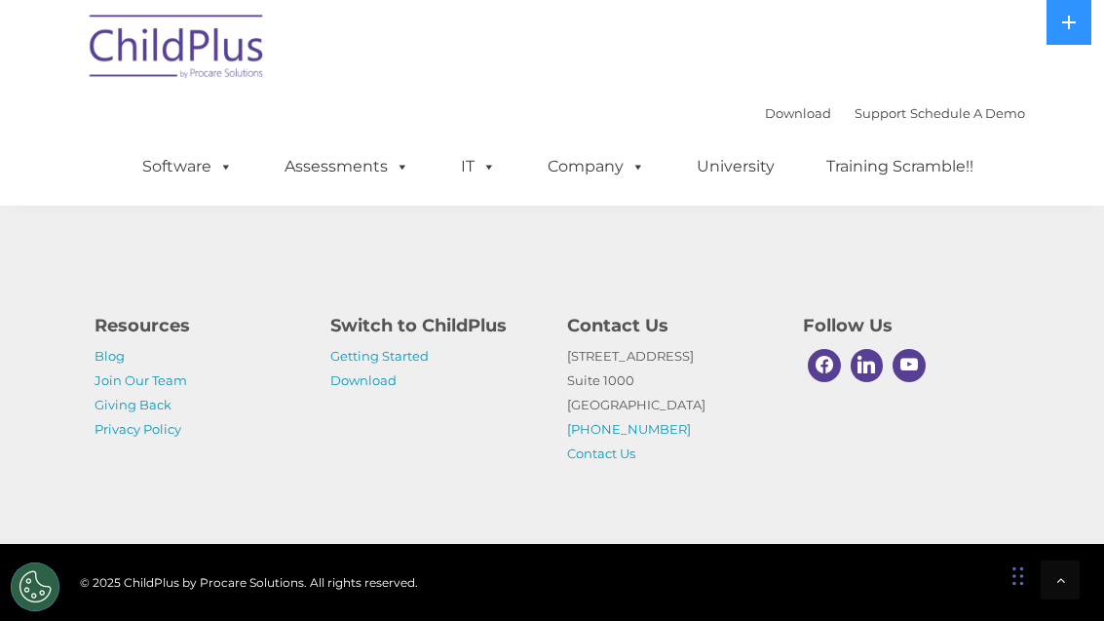
click at [357, 383] on link "Download" at bounding box center [363, 380] width 66 height 16
